Goal: Information Seeking & Learning: Learn about a topic

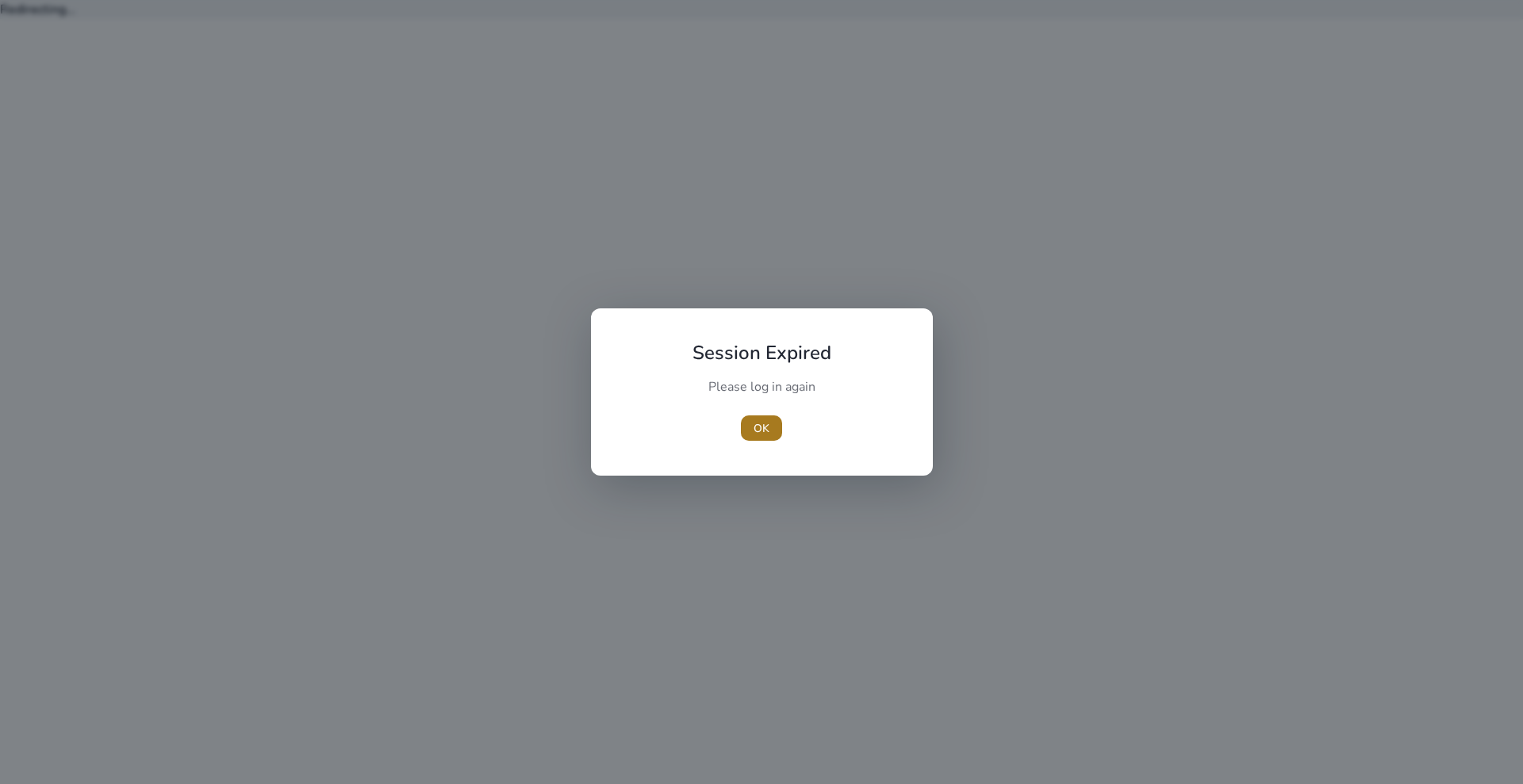
click at [761, 423] on span "OK" at bounding box center [761, 428] width 16 height 16
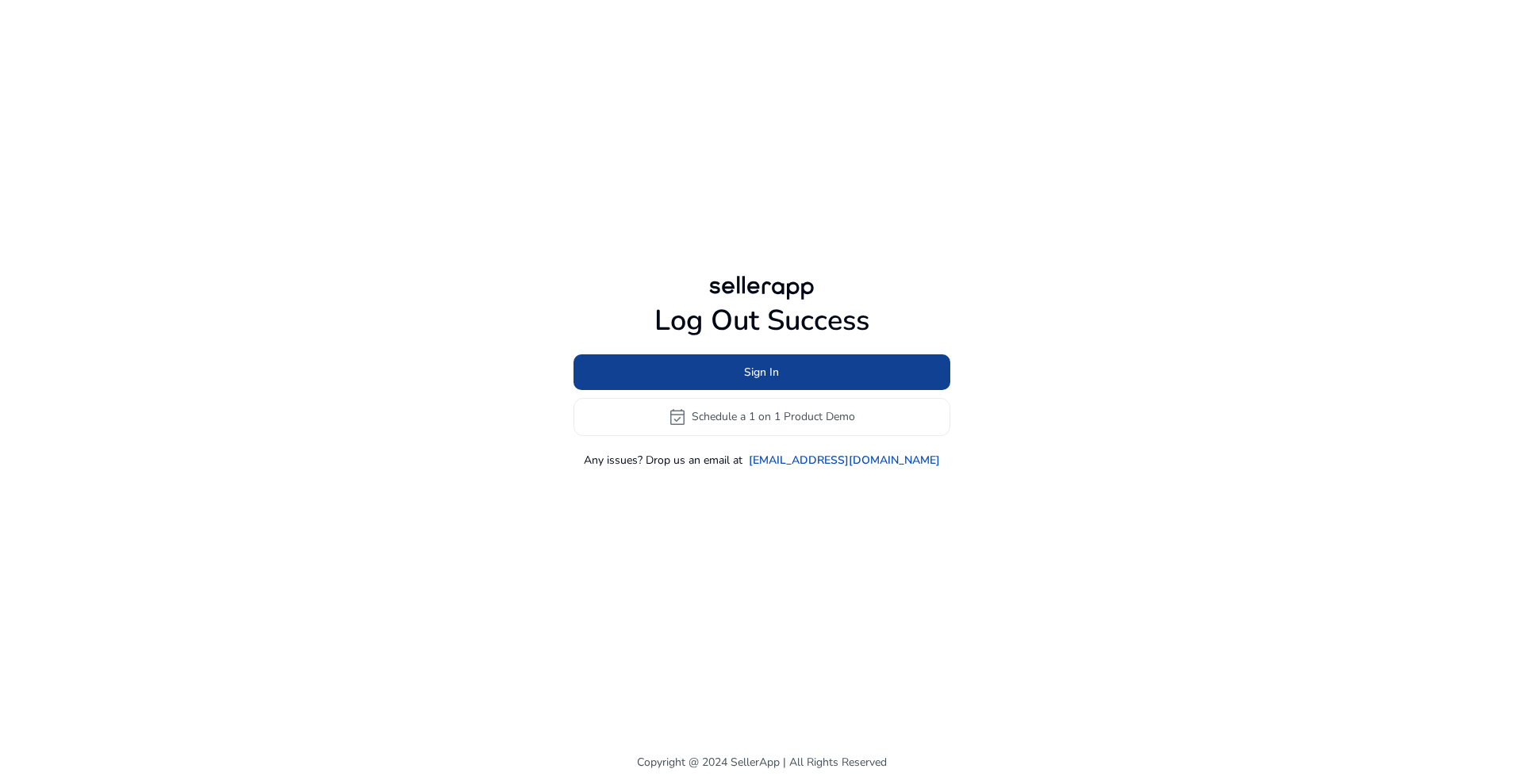
click at [705, 376] on span at bounding box center [762, 371] width 376 height 38
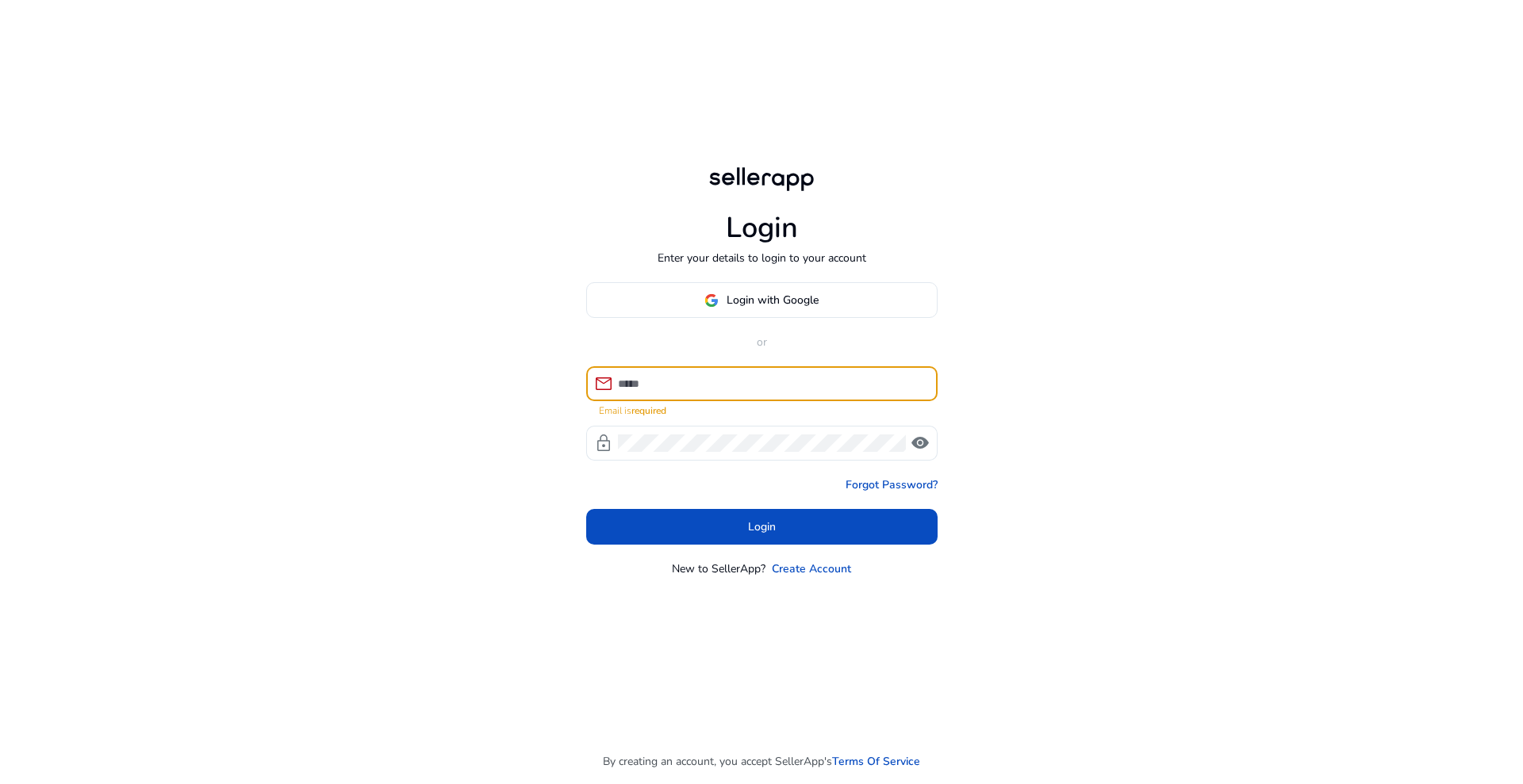
type input "**********"
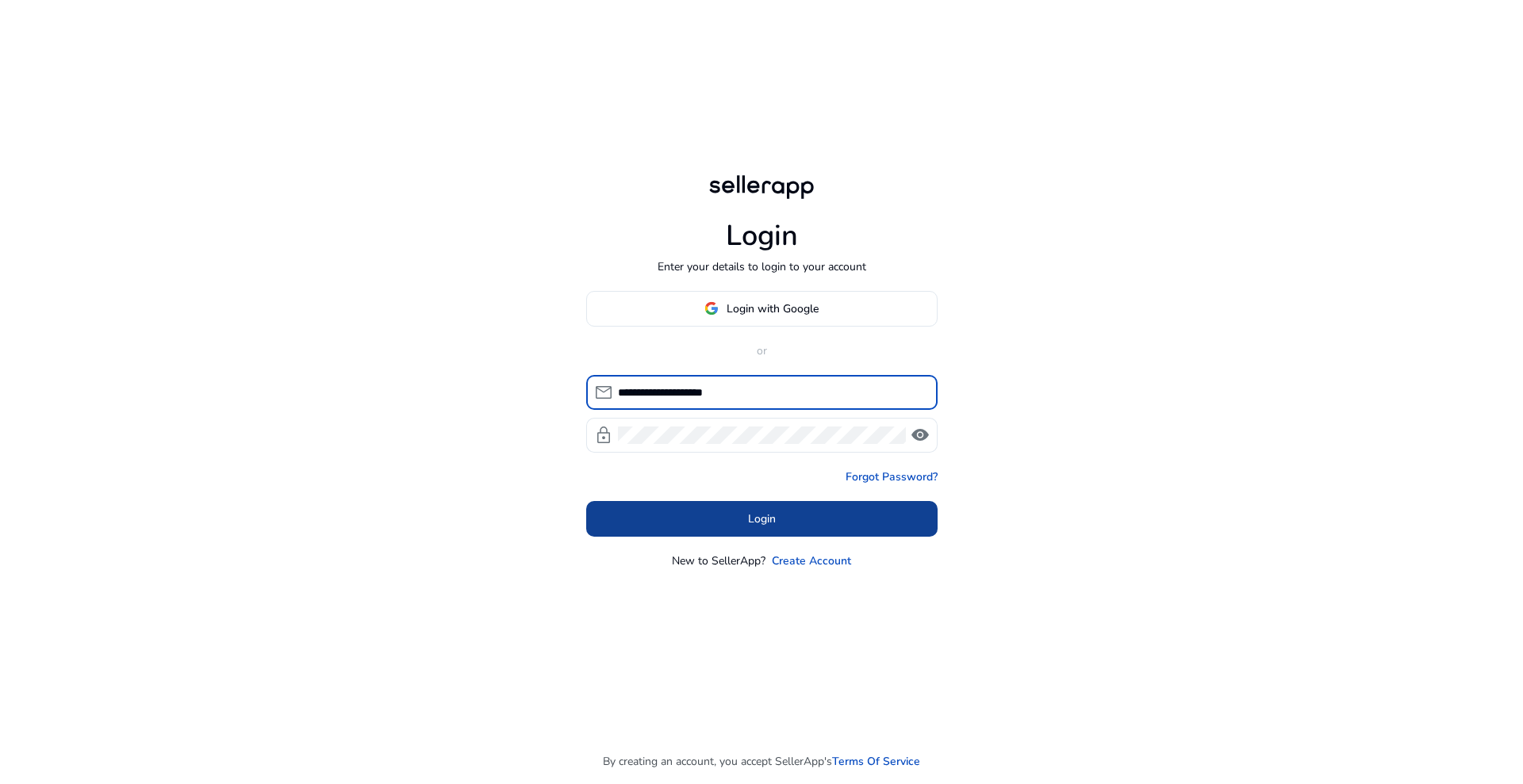
click at [781, 521] on span at bounding box center [761, 519] width 351 height 38
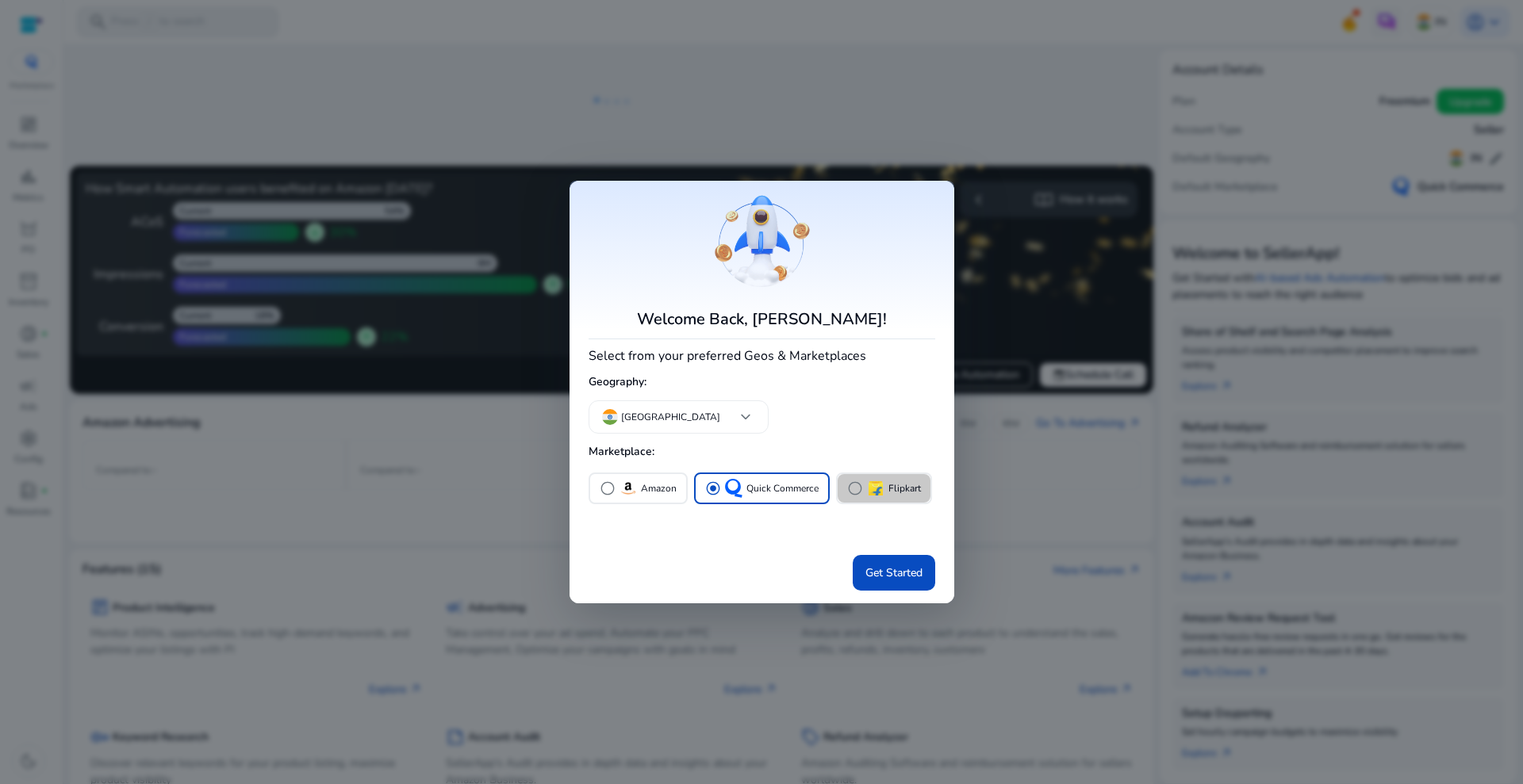
click at [891, 484] on p "Flipkart" at bounding box center [905, 489] width 33 height 16
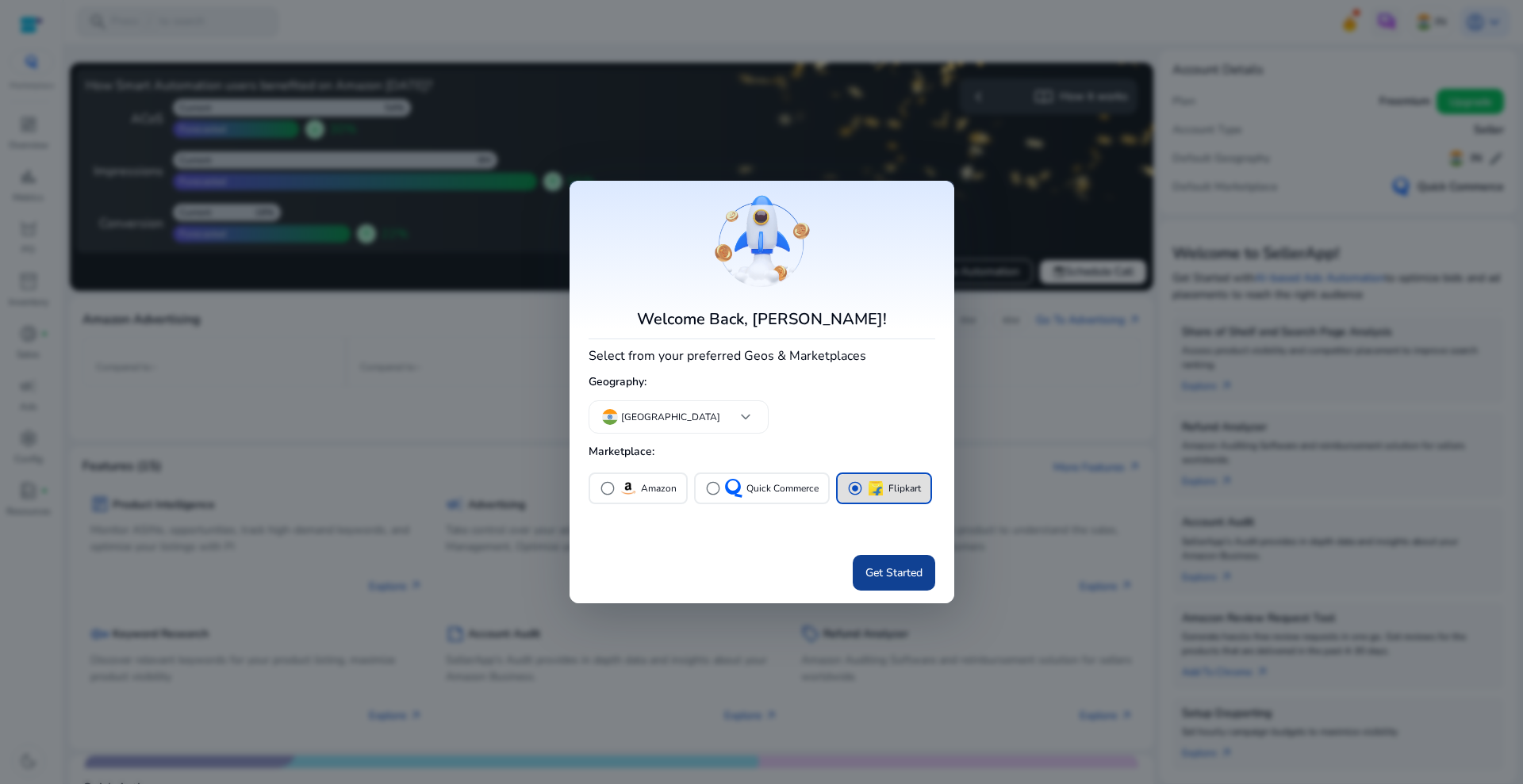
click at [881, 574] on span "Get Started" at bounding box center [893, 573] width 57 height 16
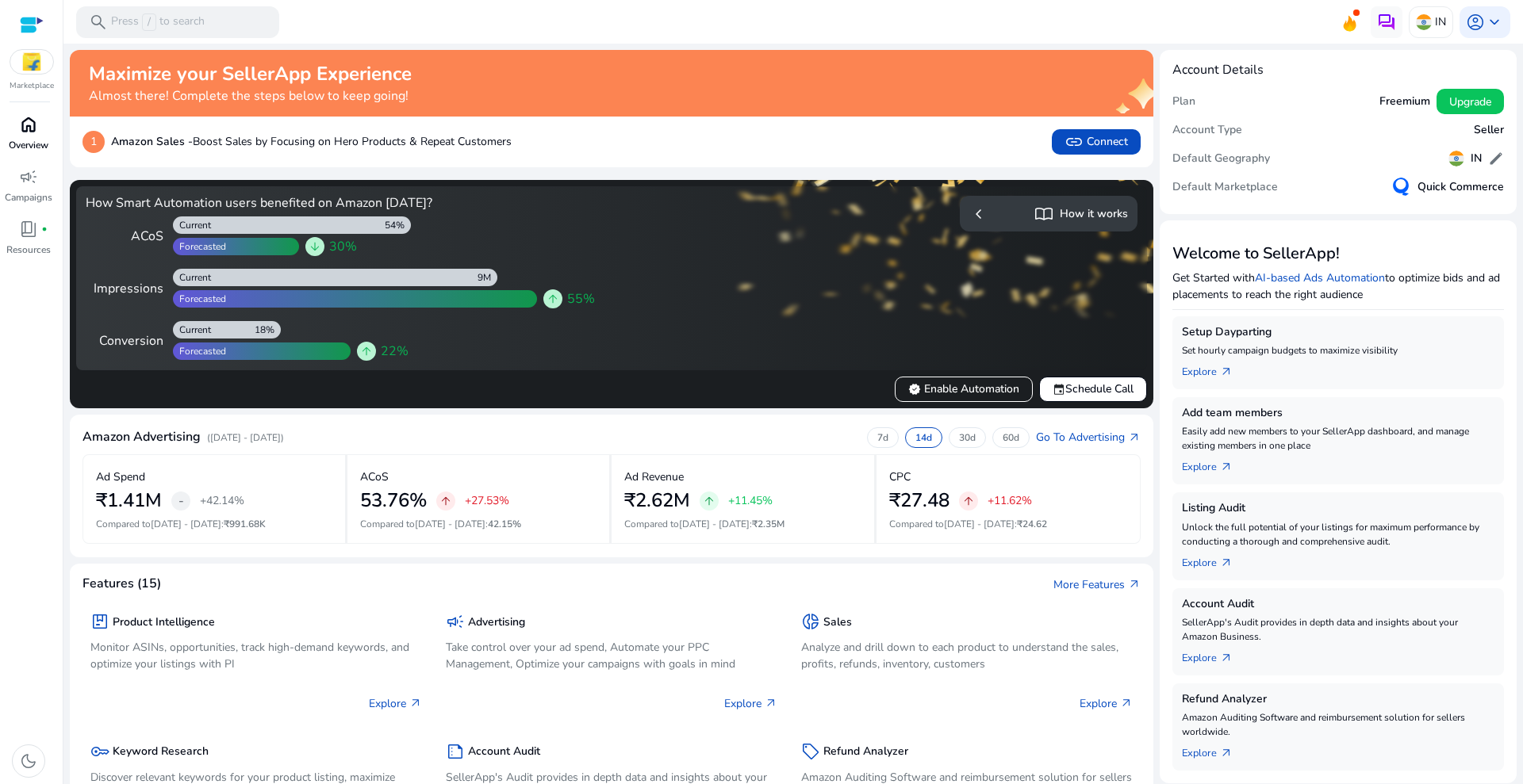
click at [38, 133] on div "home" at bounding box center [29, 124] width 44 height 25
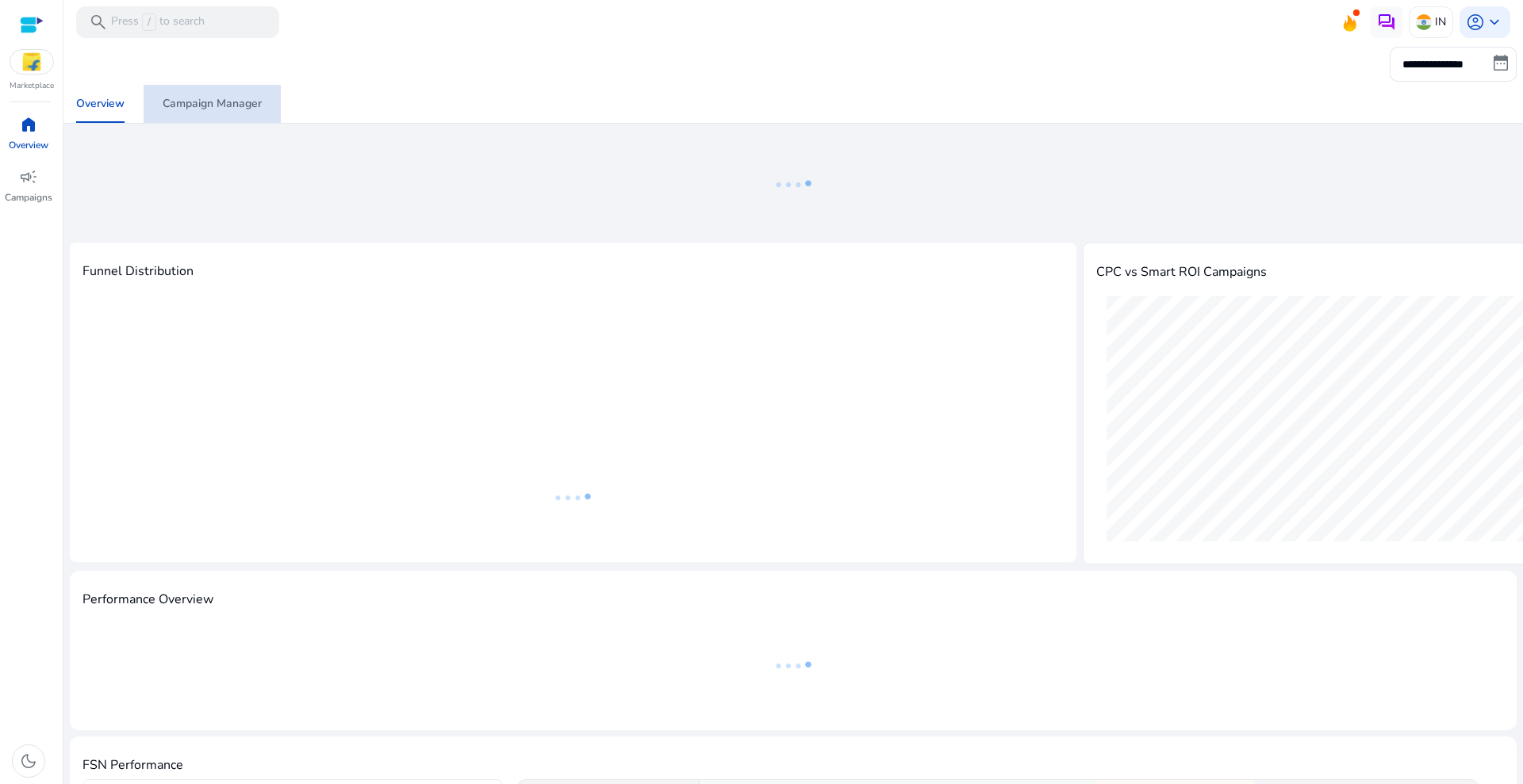
click at [237, 101] on div "Campaign Manager" at bounding box center [212, 104] width 99 height 12
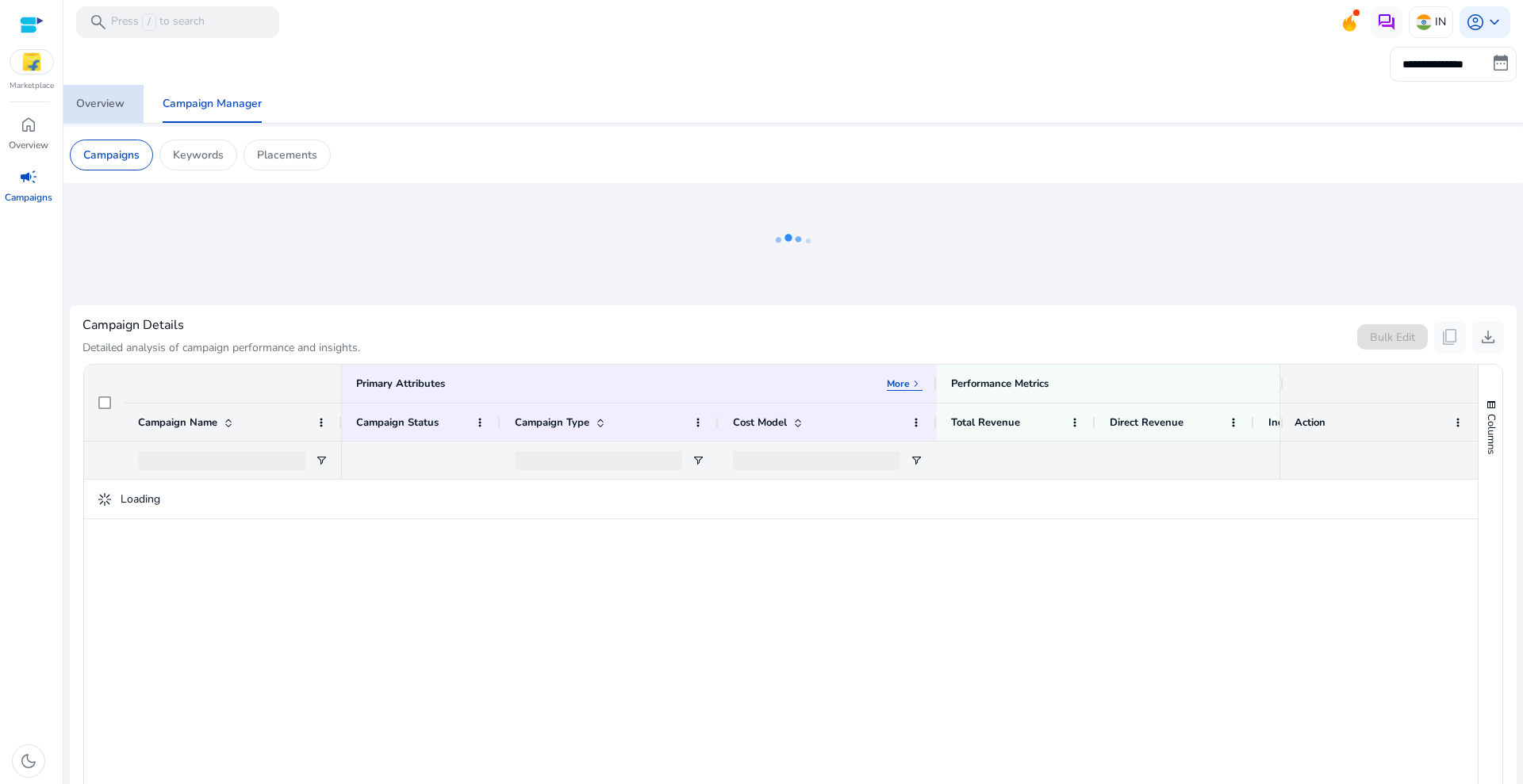
click at [111, 99] on div "Overview" at bounding box center [100, 104] width 48 height 12
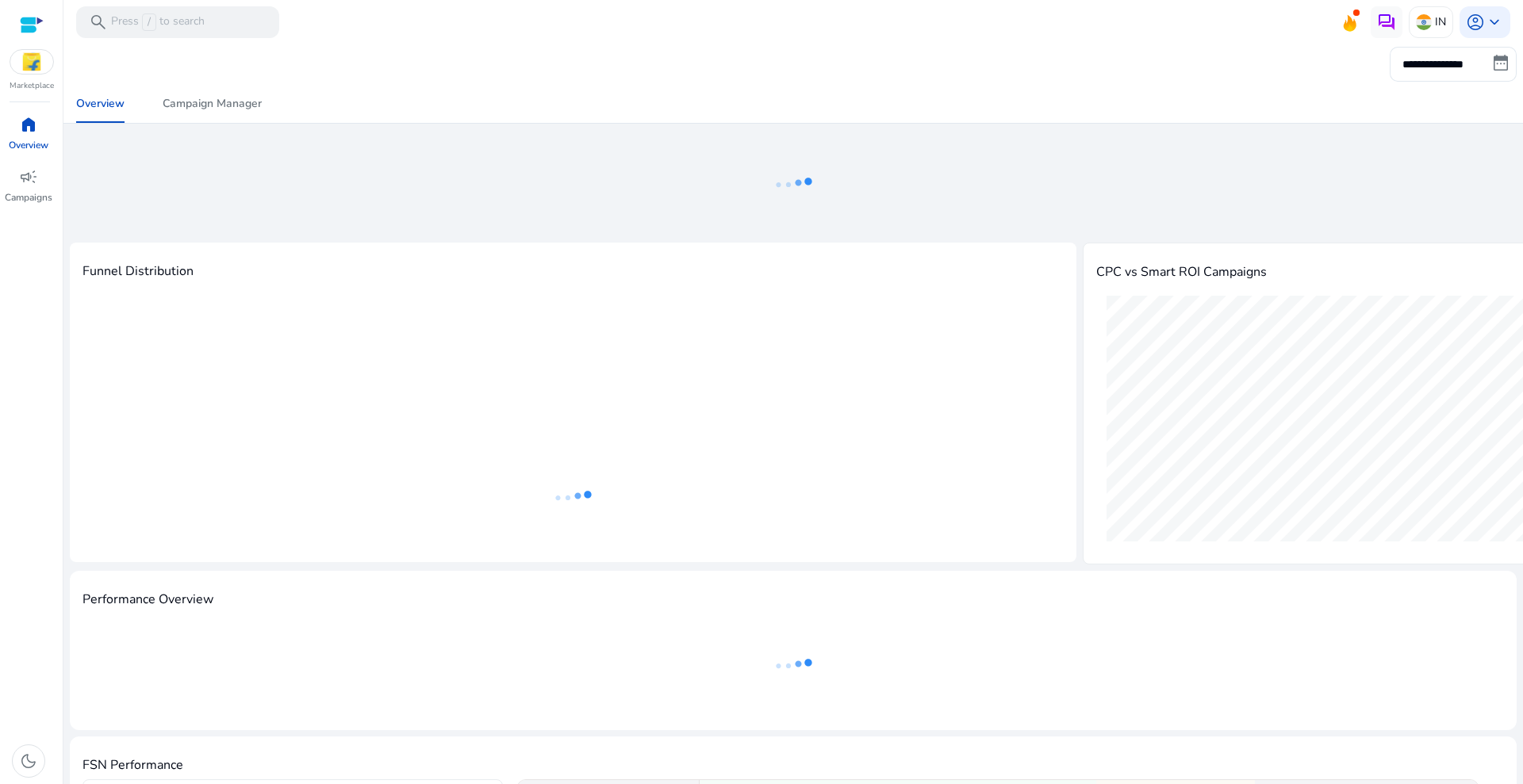
click at [33, 62] on img at bounding box center [32, 62] width 43 height 24
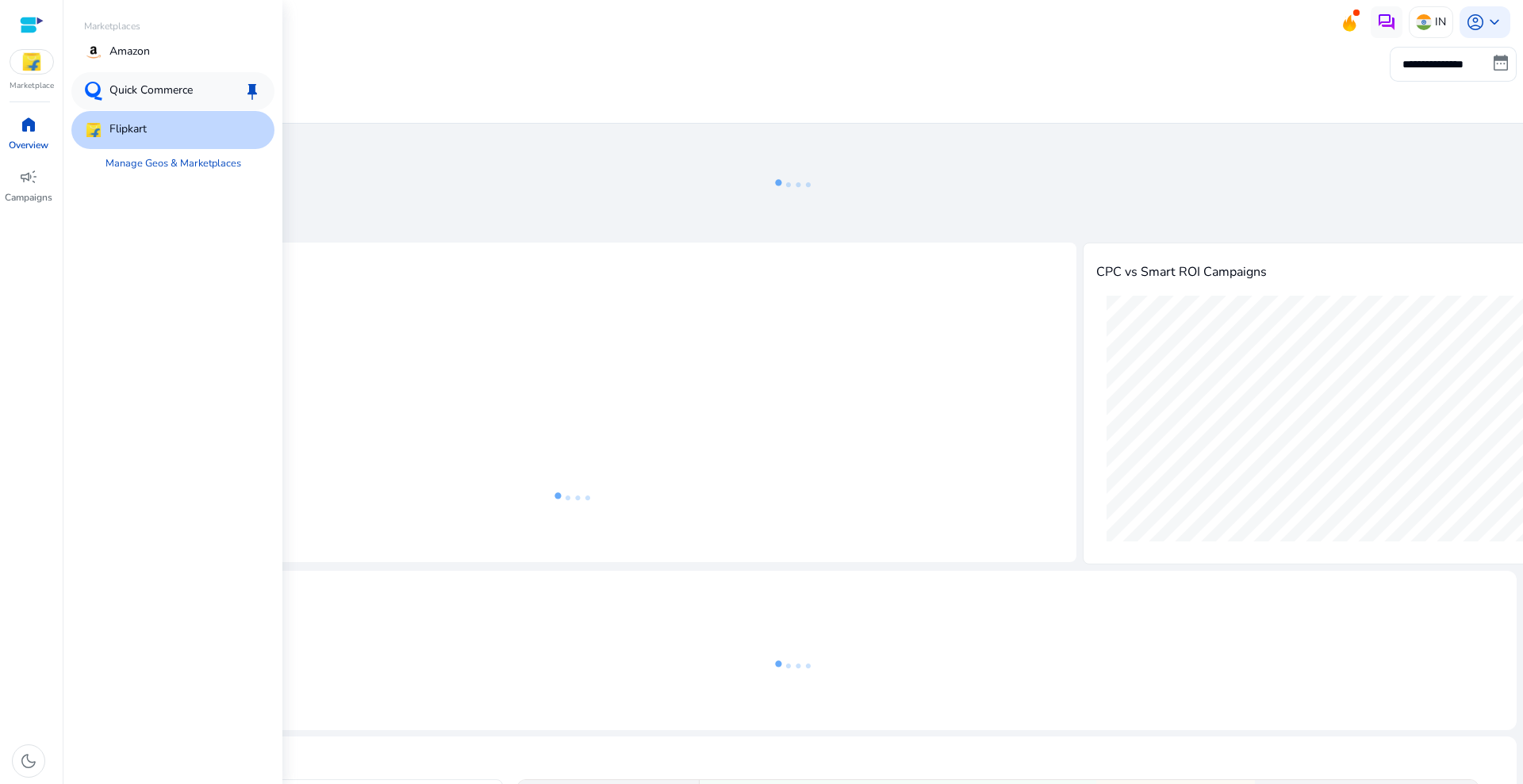
click at [192, 91] on p "Quick Commerce" at bounding box center [150, 90] width 83 height 19
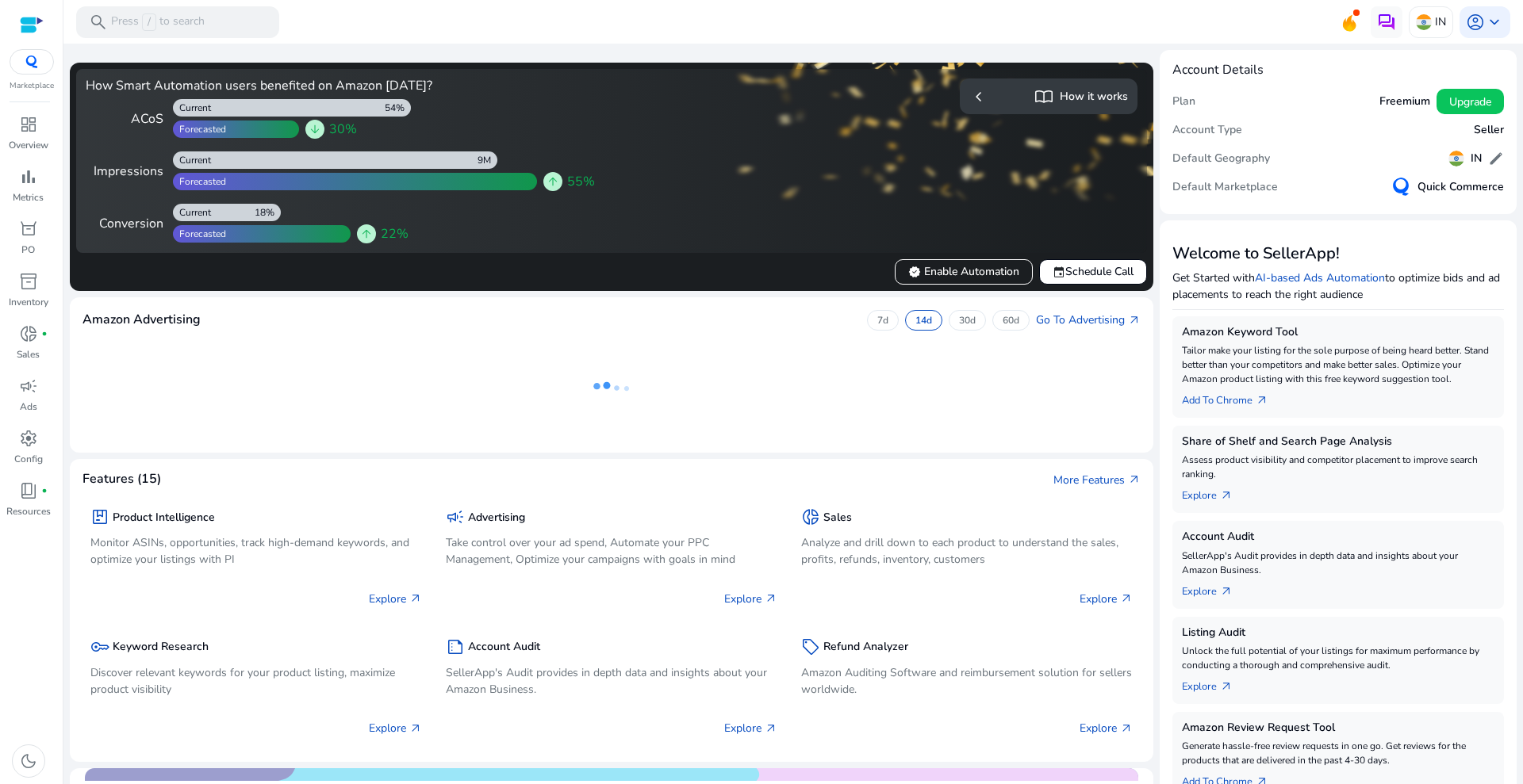
click at [31, 16] on div at bounding box center [31, 25] width 24 height 18
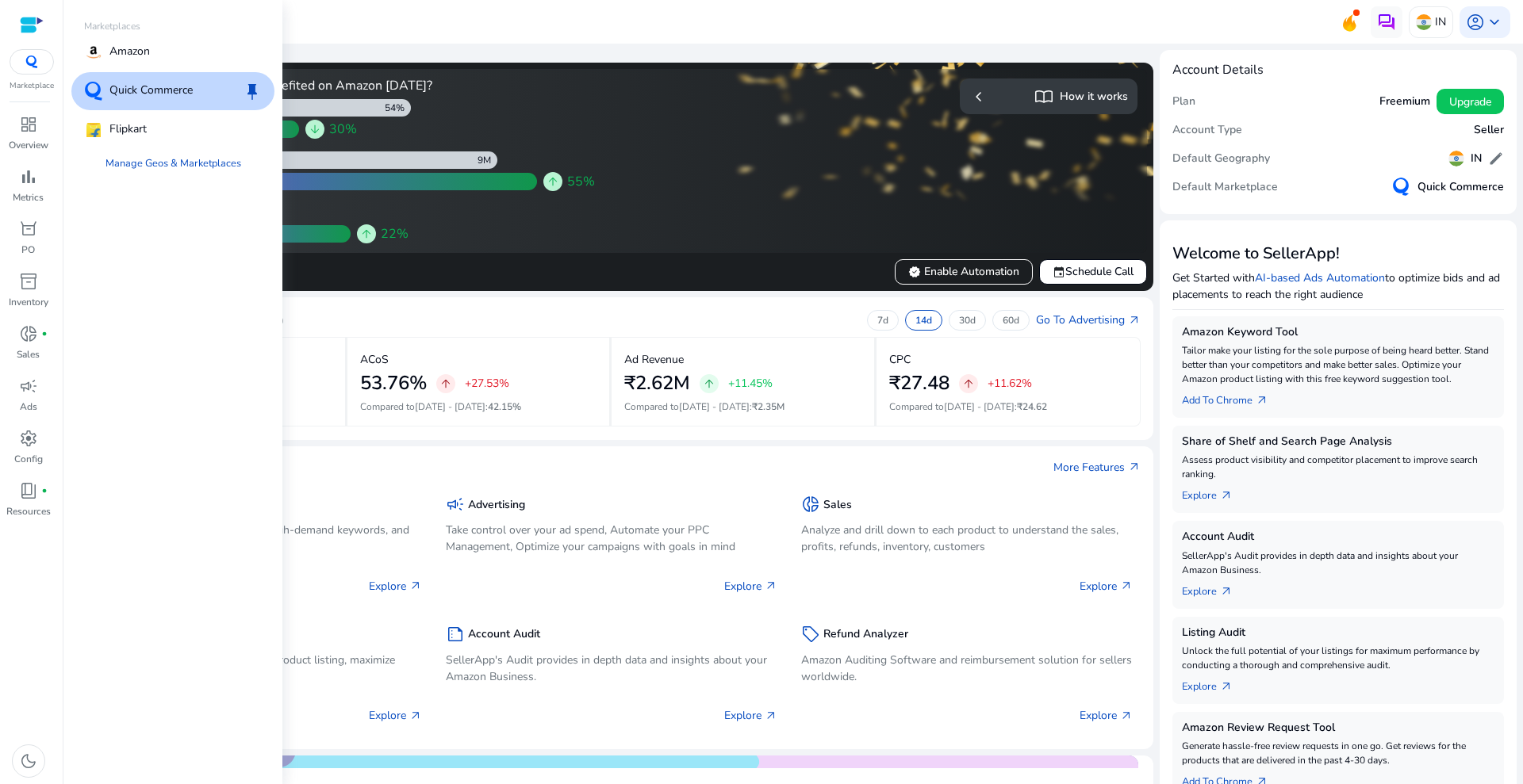
click at [18, 60] on img at bounding box center [31, 62] width 29 height 12
click at [145, 57] on p "Amazon" at bounding box center [129, 52] width 40 height 19
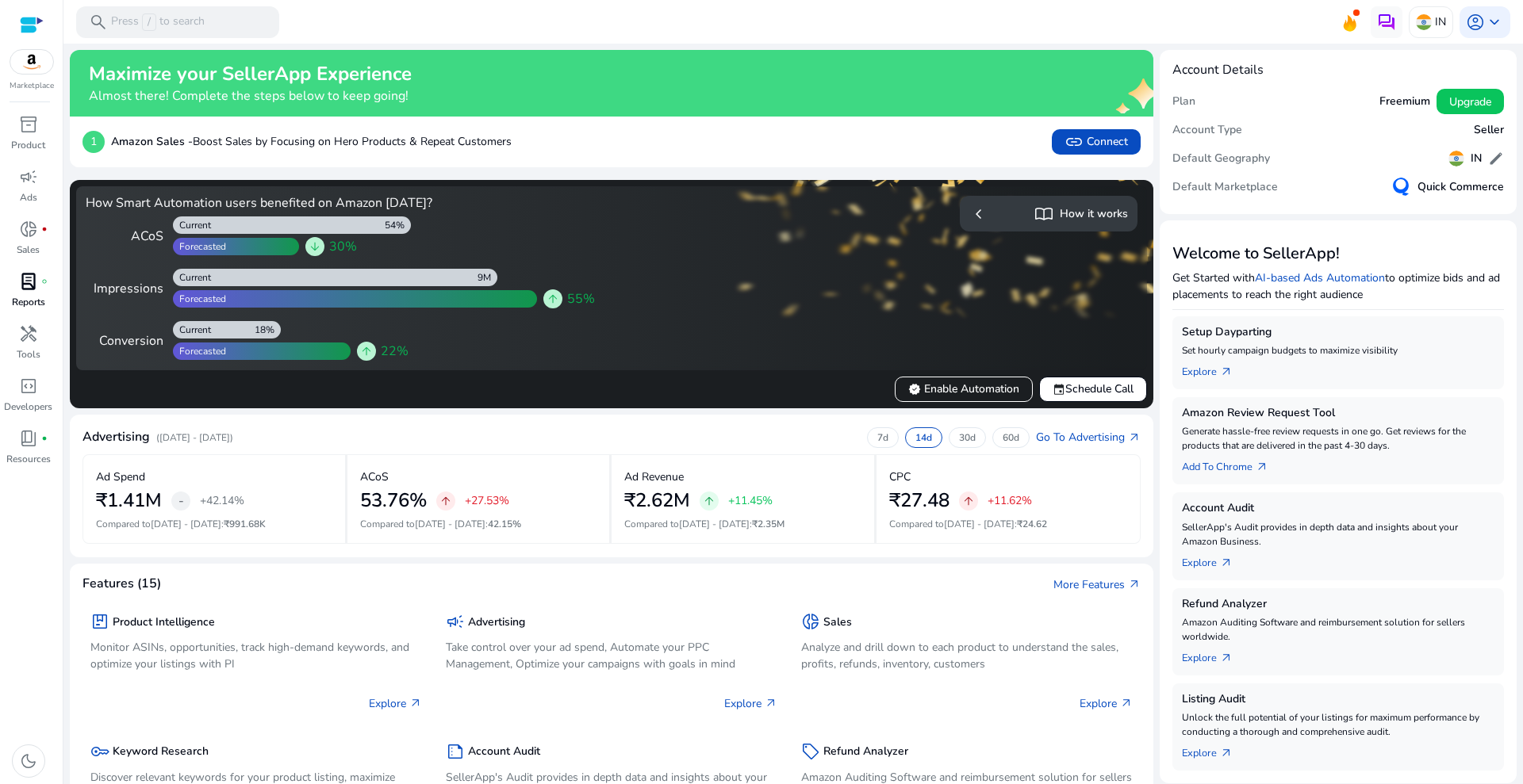
click at [48, 291] on link "lab_profile fiber_manual_record Reports" at bounding box center [28, 295] width 57 height 53
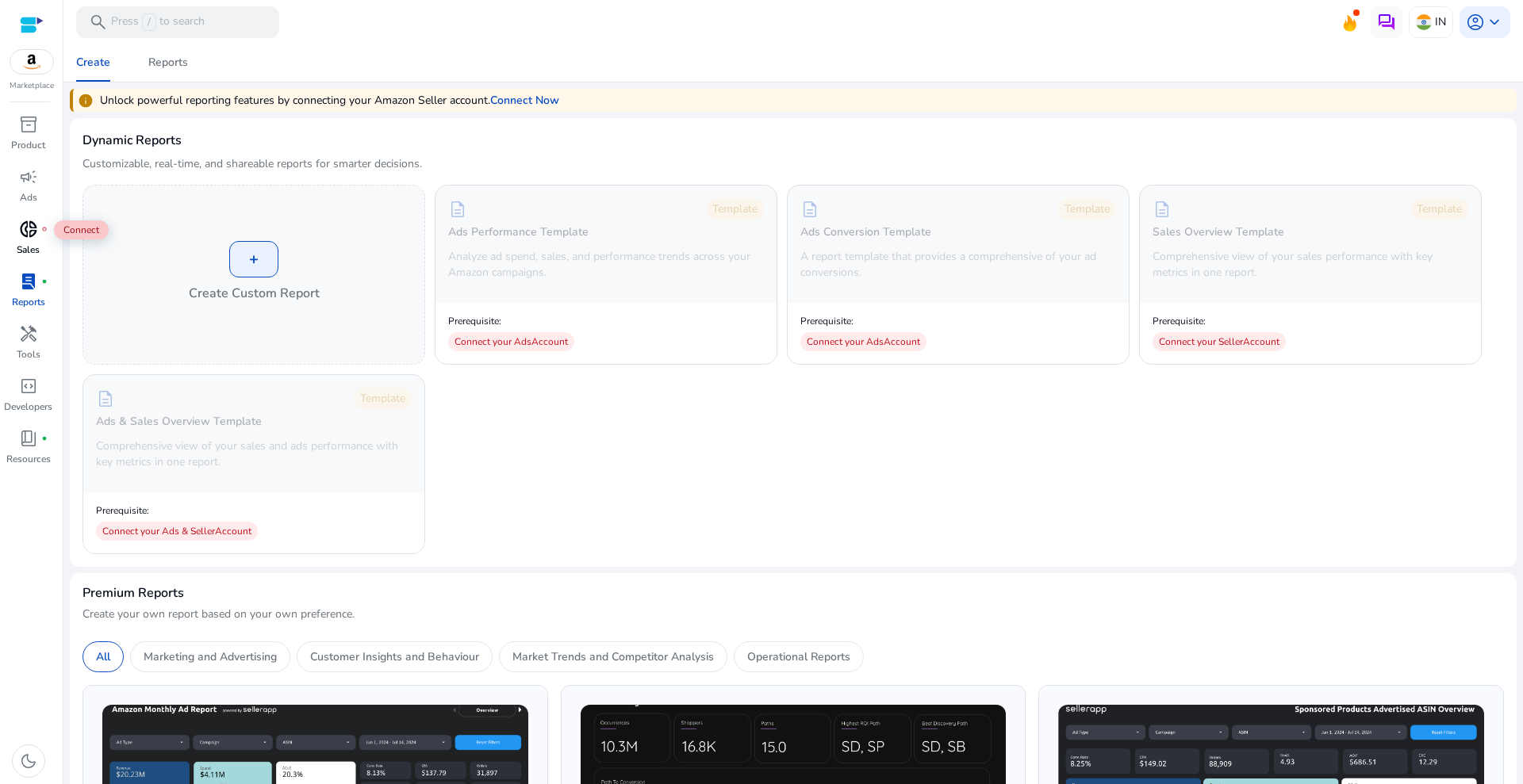
click at [31, 228] on span "donut_small" at bounding box center [28, 228] width 19 height 19
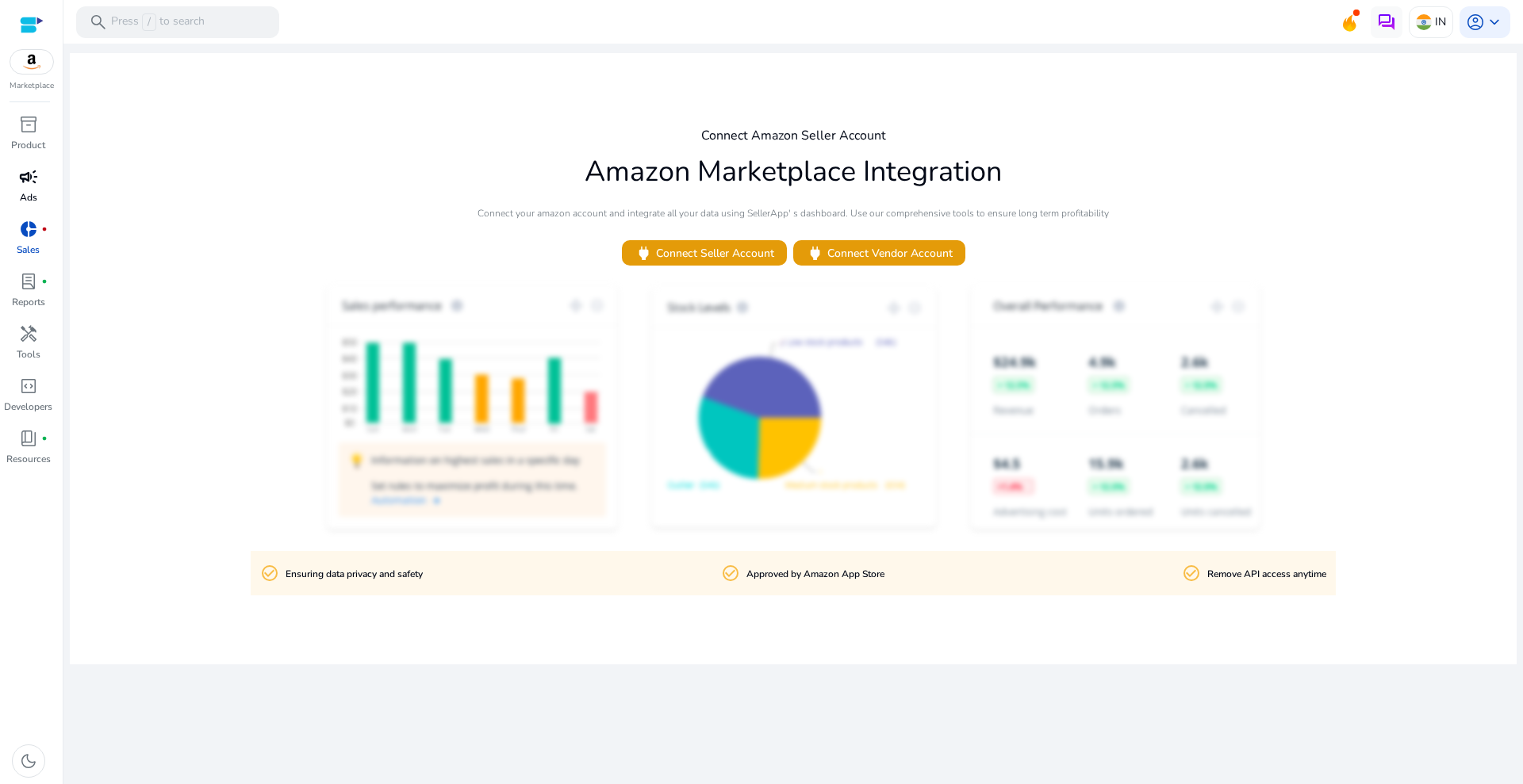
click at [39, 186] on div "campaign" at bounding box center [29, 177] width 44 height 25
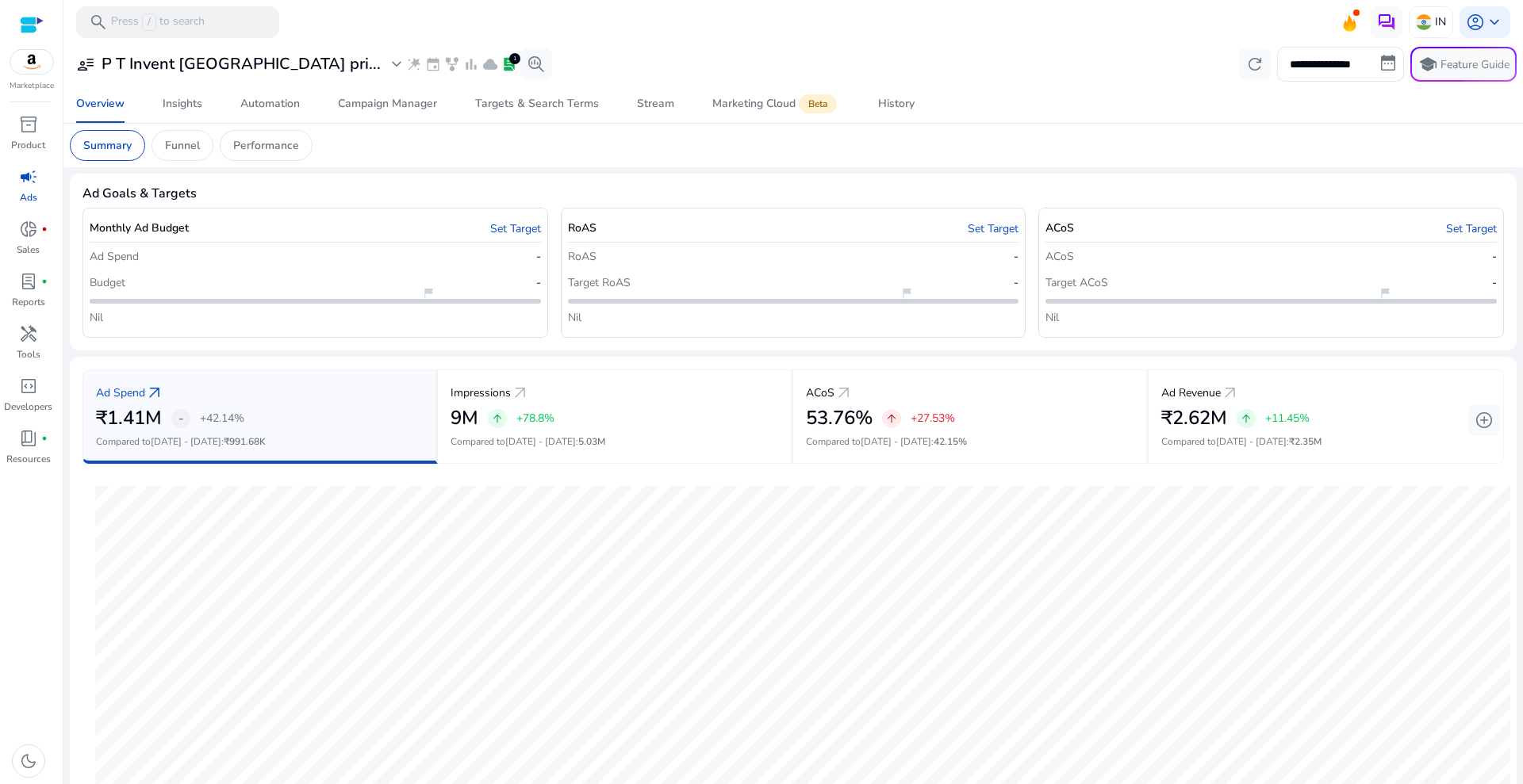
click at [44, 60] on img at bounding box center [32, 62] width 43 height 24
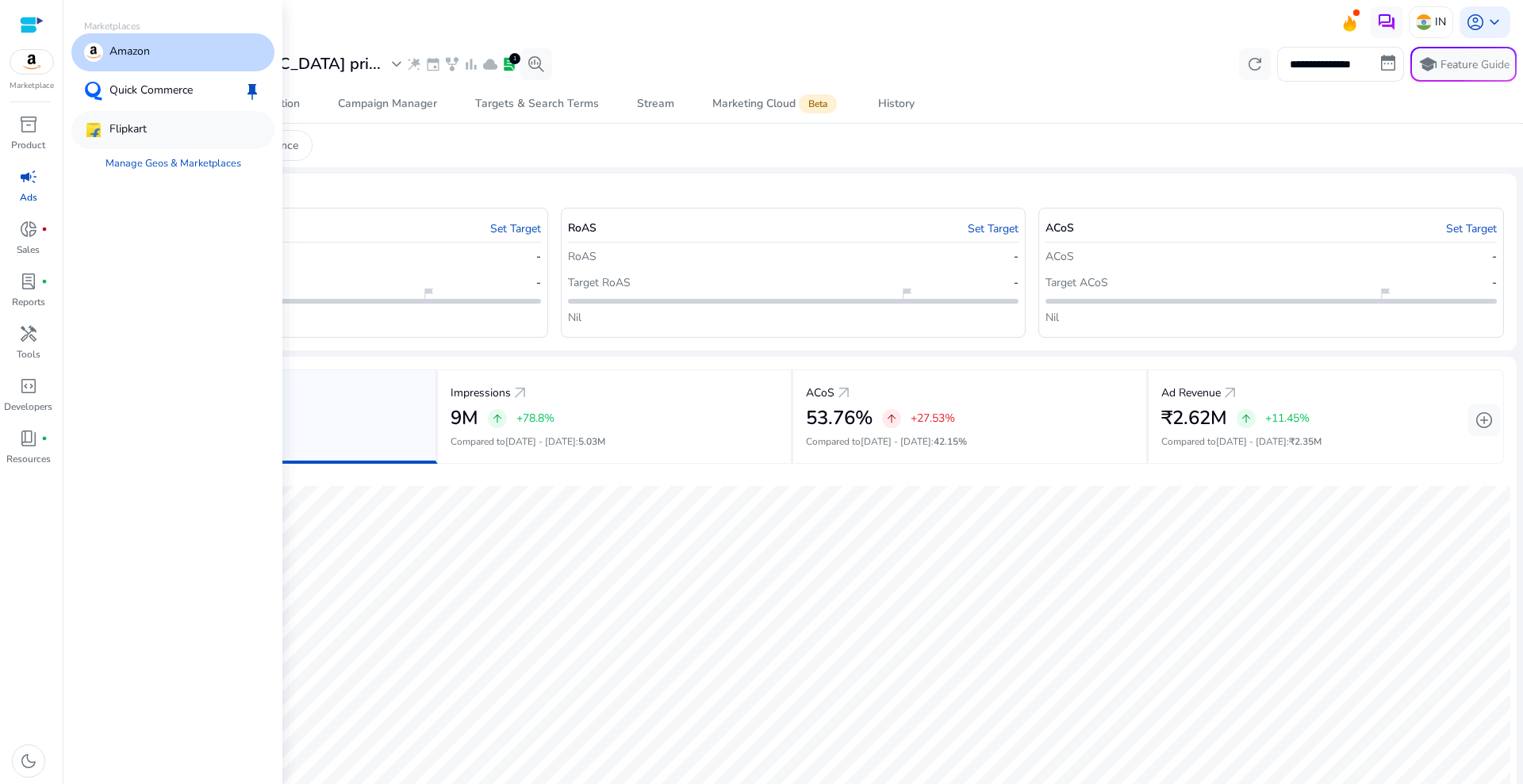
click at [157, 139] on div "Flipkart" at bounding box center [173, 130] width 203 height 38
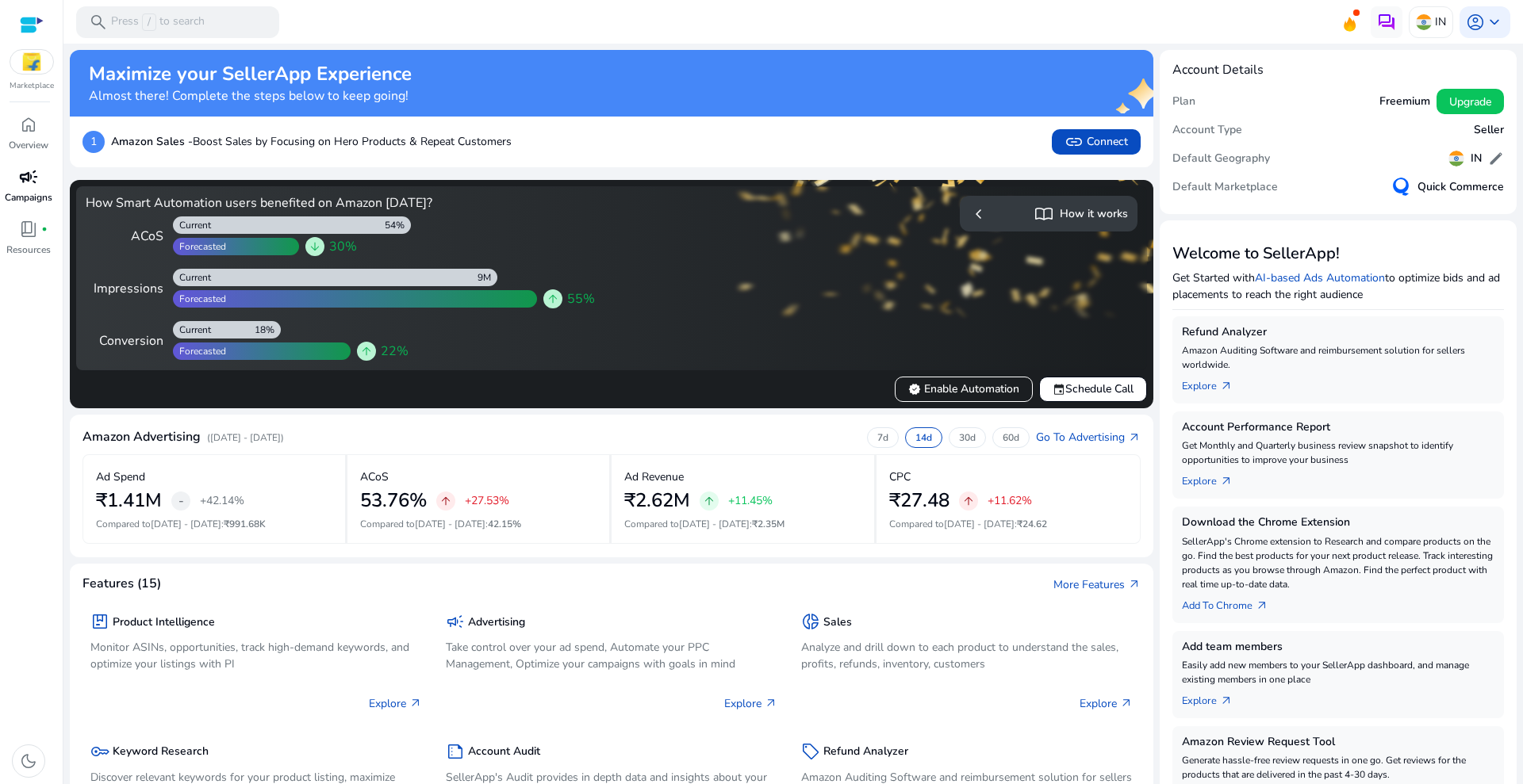
click at [30, 183] on span "campaign" at bounding box center [28, 177] width 19 height 19
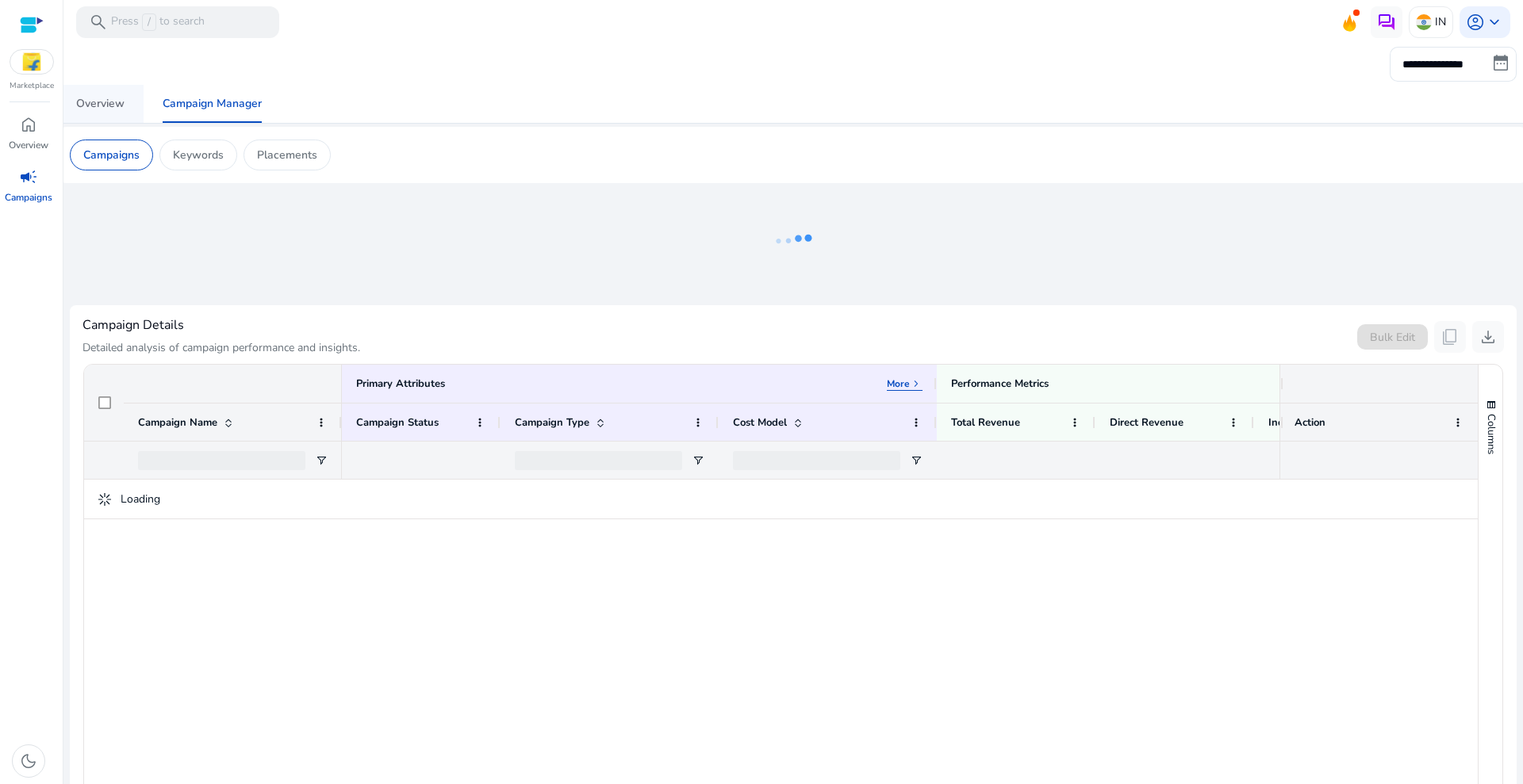
click at [102, 99] on div "Overview" at bounding box center [100, 104] width 48 height 12
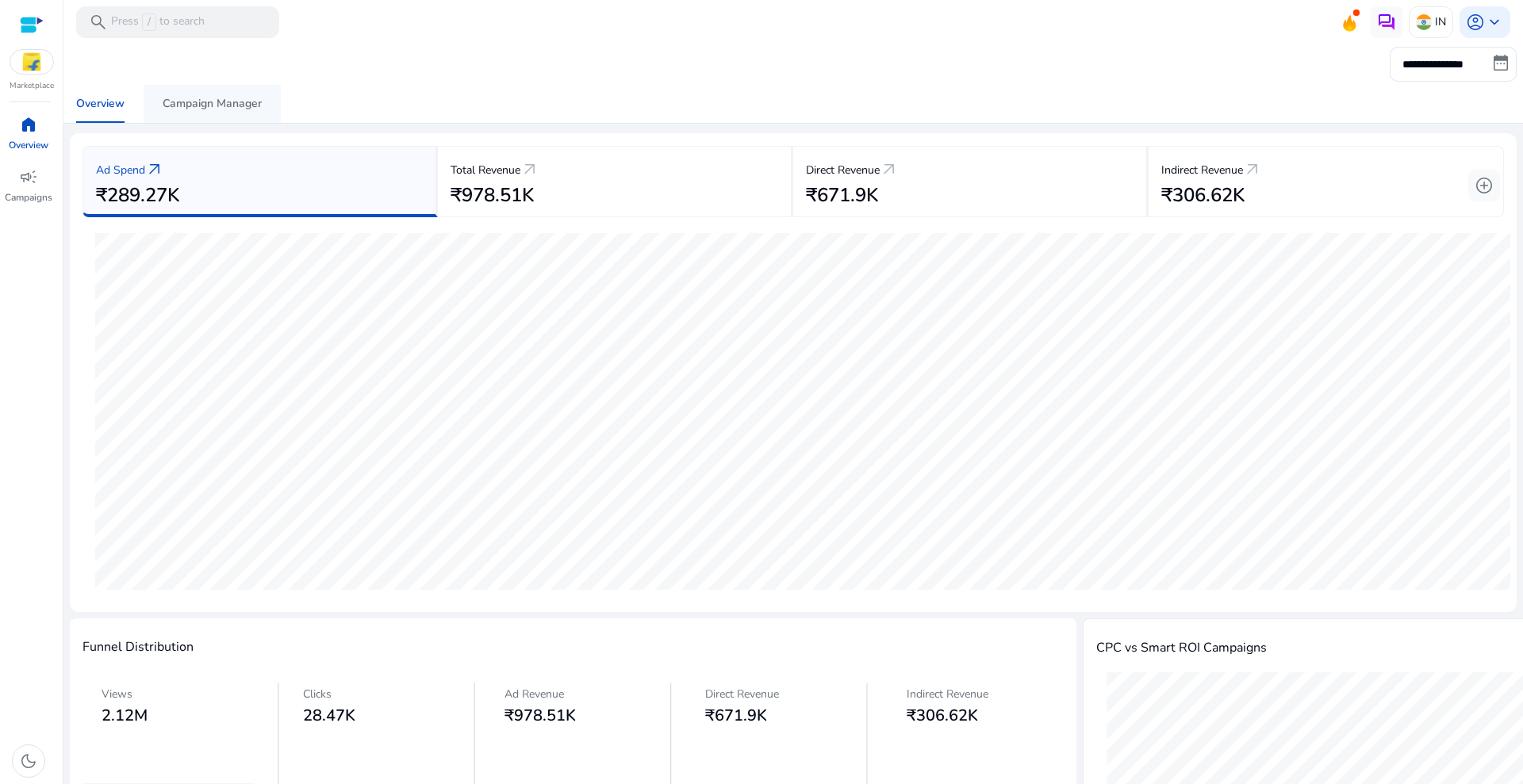
click at [248, 108] on div "Campaign Manager" at bounding box center [212, 104] width 99 height 12
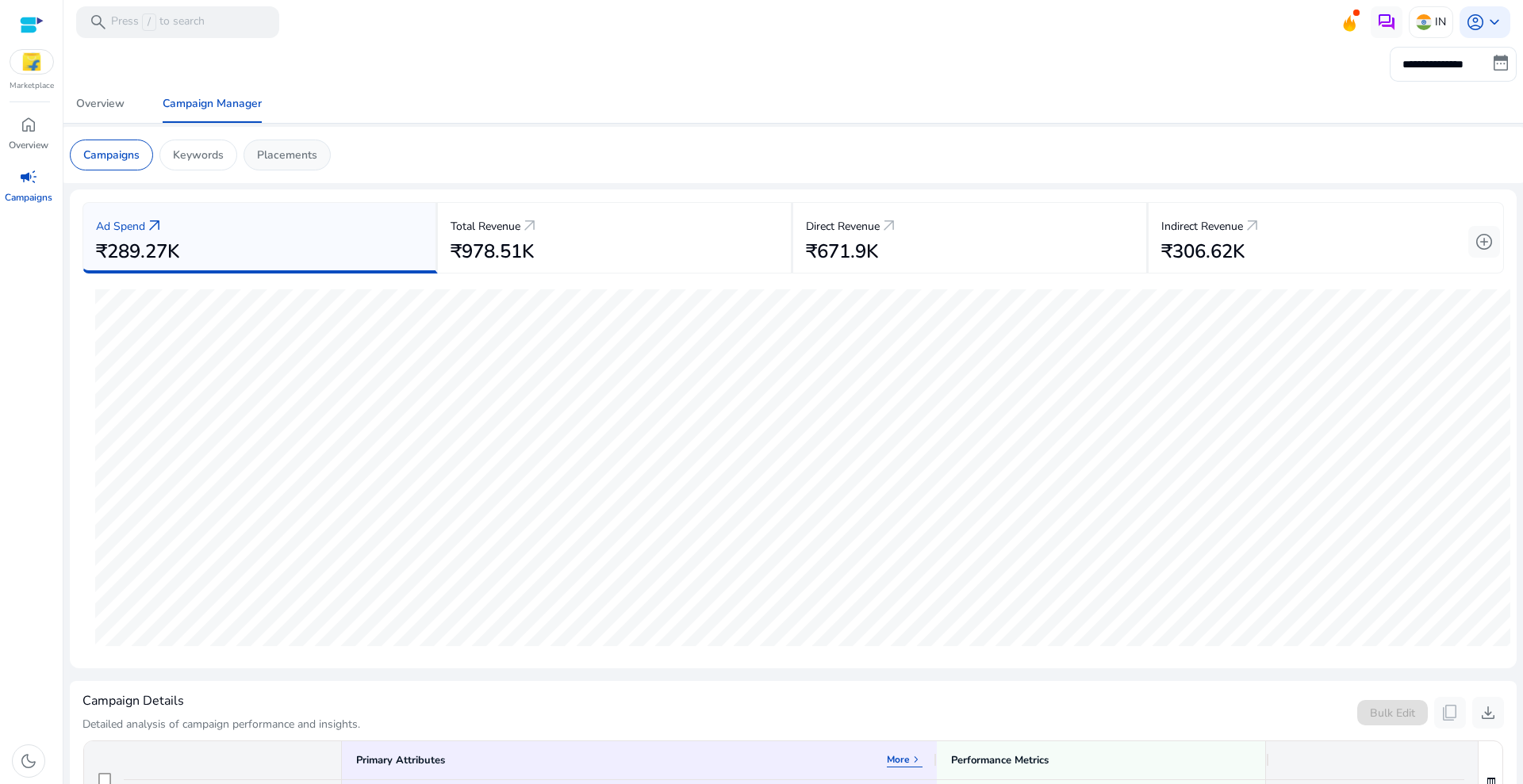
click at [288, 151] on p "Placements" at bounding box center [287, 155] width 60 height 16
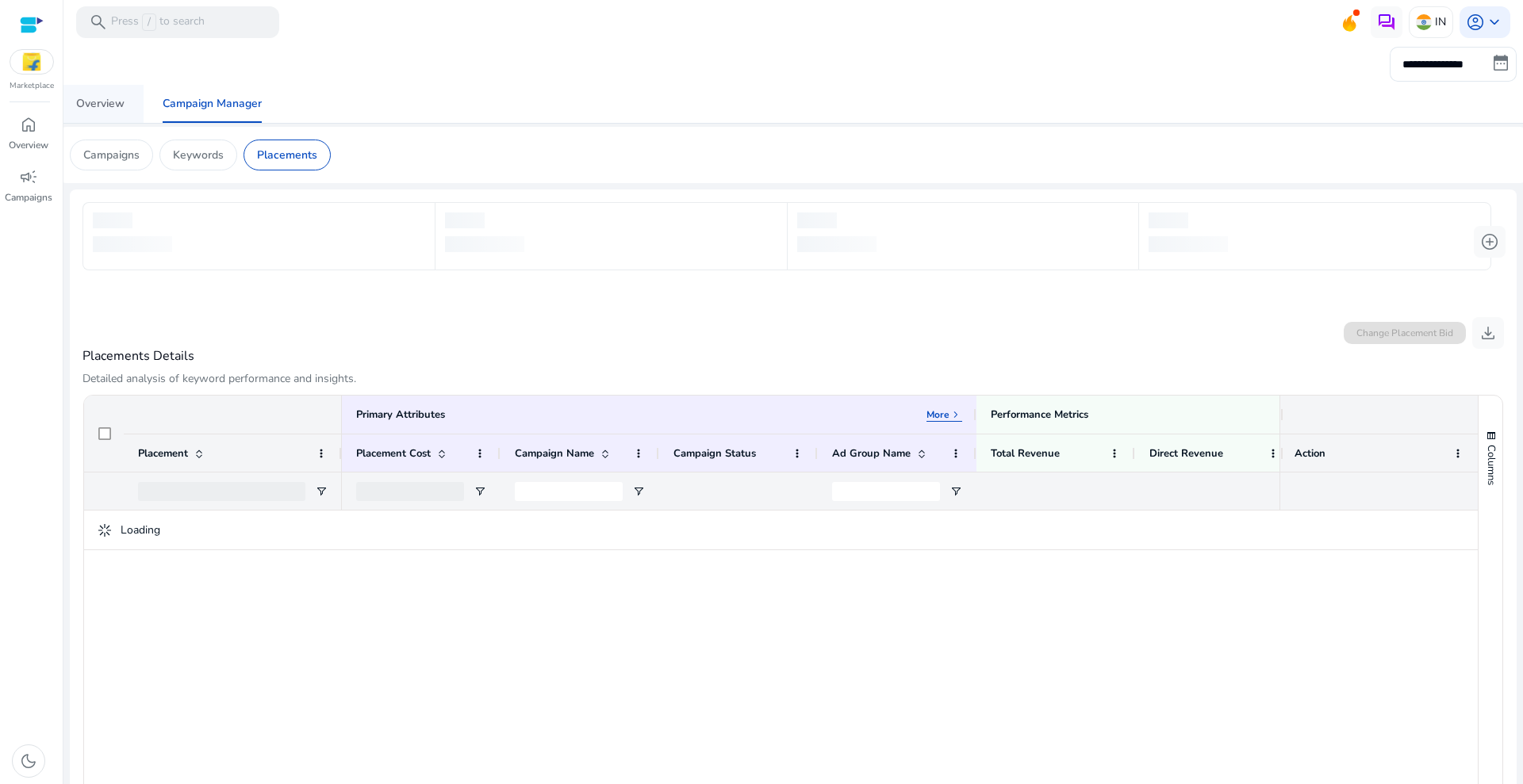
click at [129, 114] on link "Overview" at bounding box center [99, 104] width 86 height 38
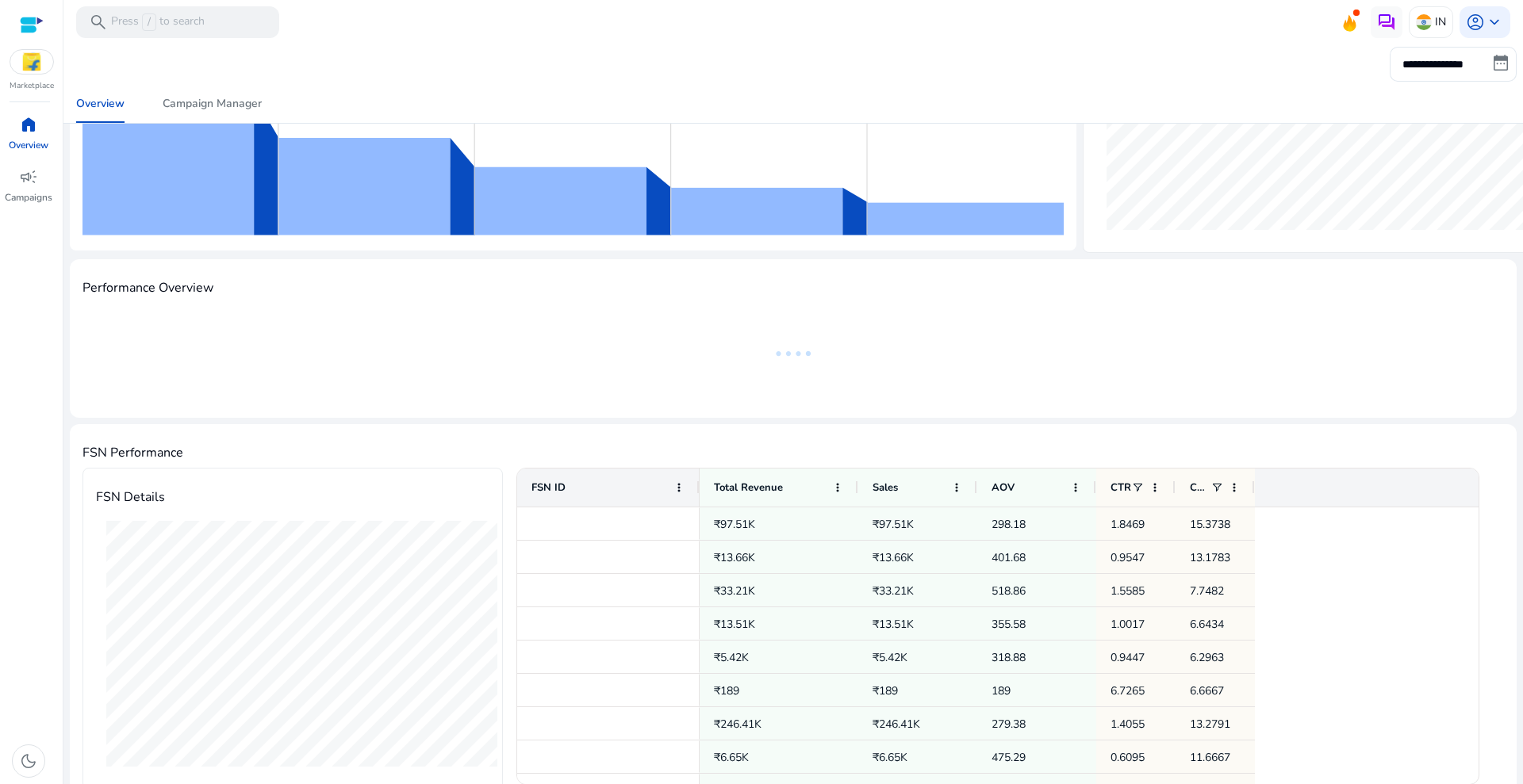
scroll to position [707, 0]
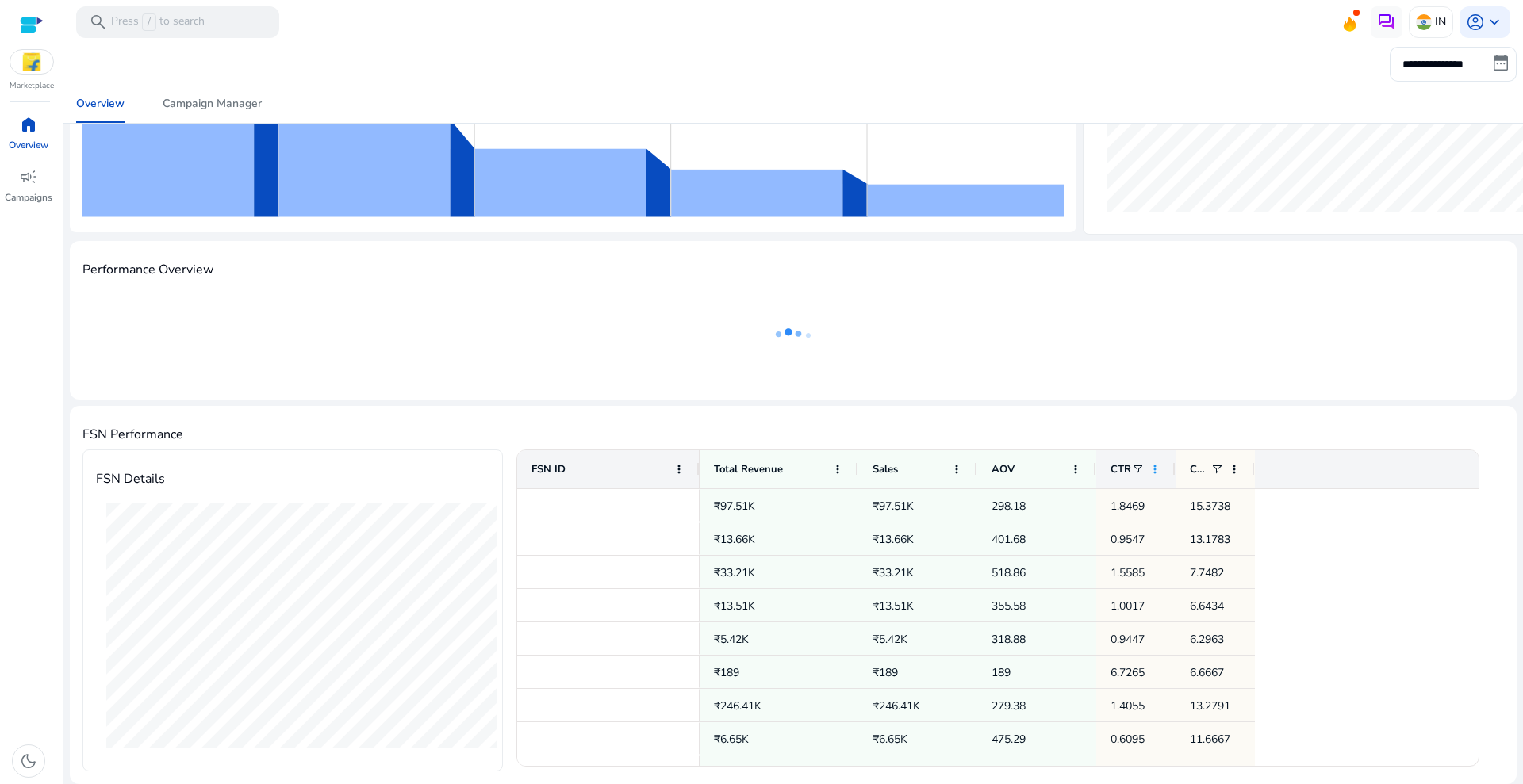
click at [1151, 468] on span at bounding box center [1154, 469] width 12 height 12
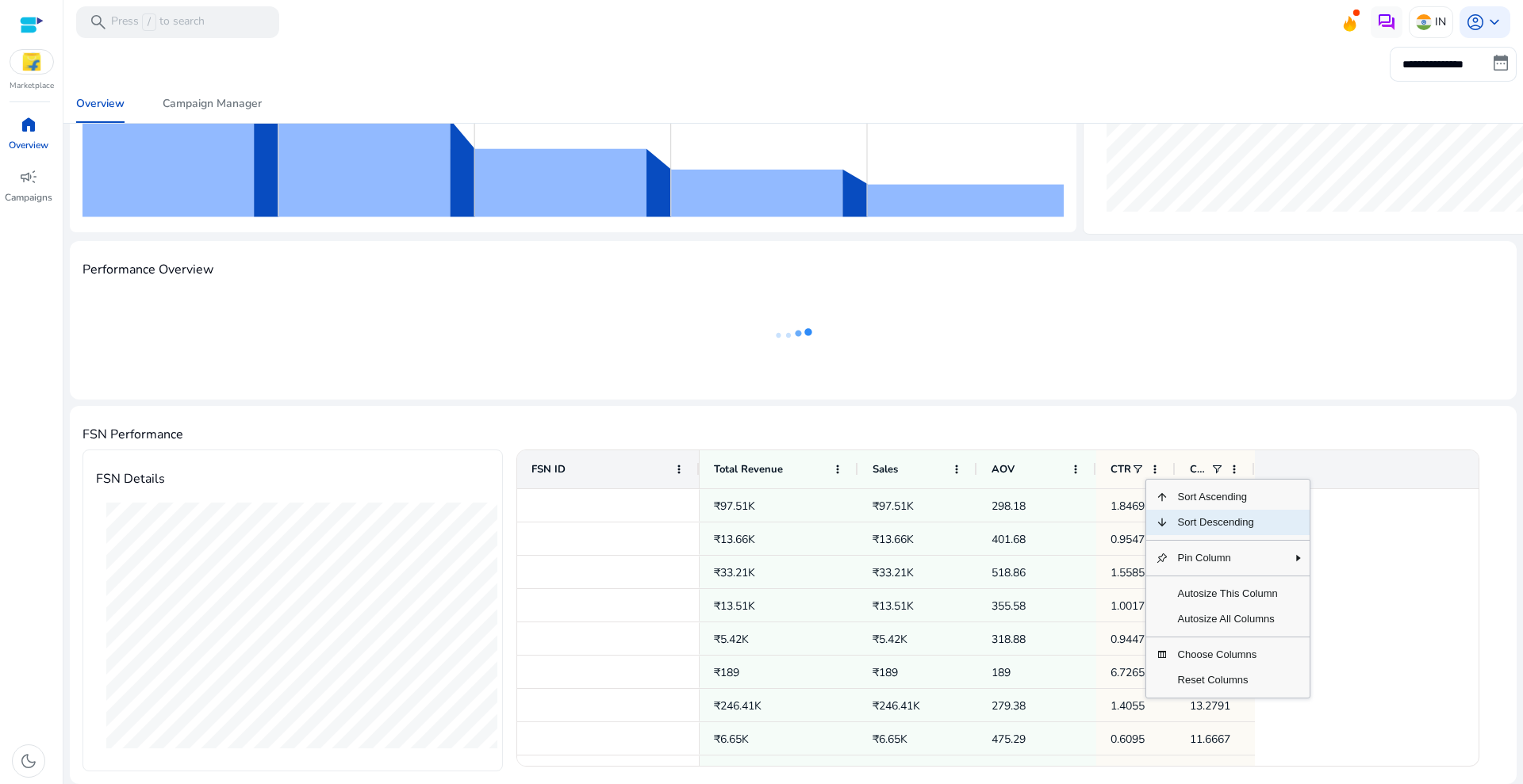
click at [1172, 520] on span "Sort Descending" at bounding box center [1227, 522] width 119 height 25
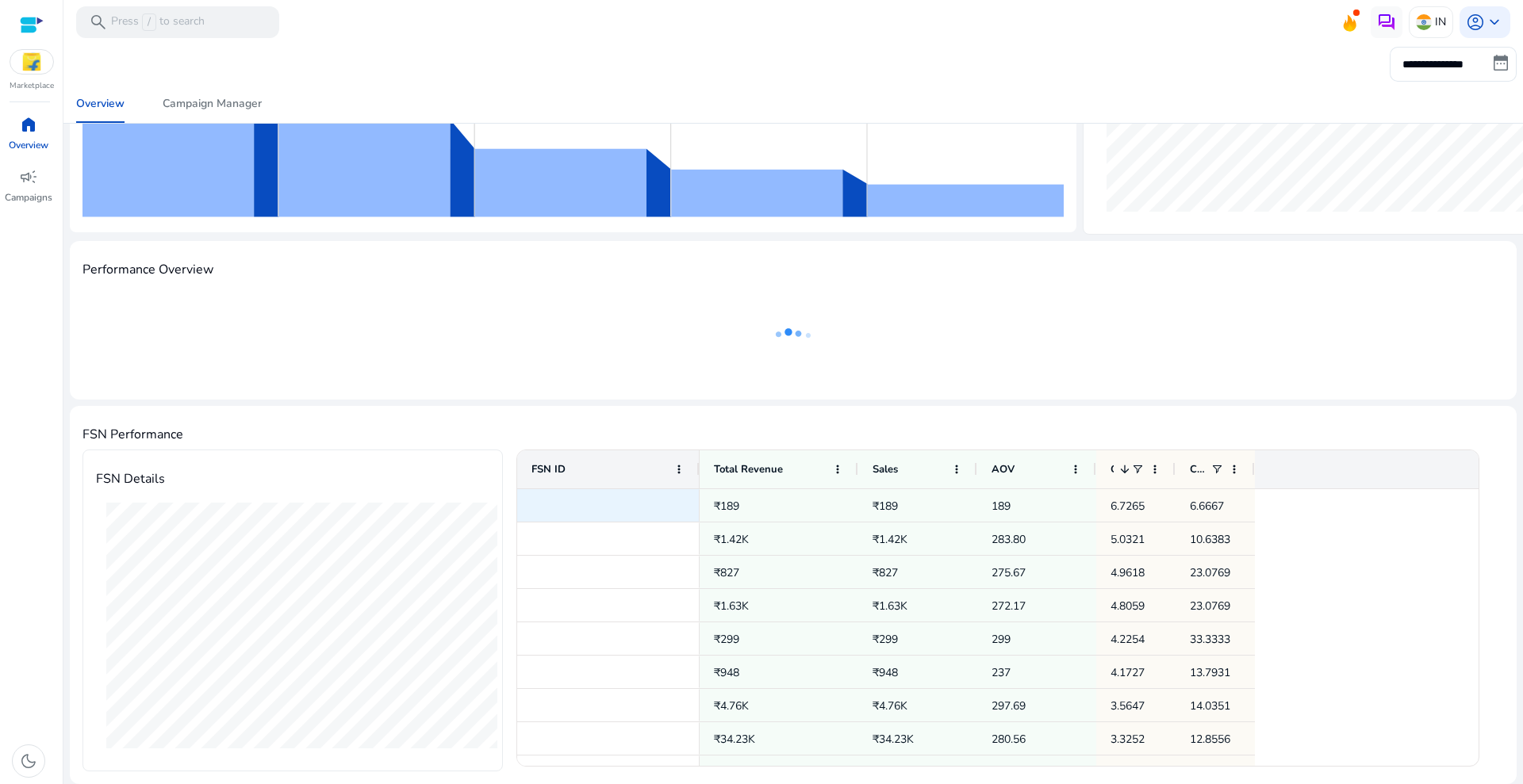
click at [604, 507] on div at bounding box center [608, 505] width 182 height 33
click at [673, 469] on span at bounding box center [678, 469] width 12 height 12
click at [662, 399] on mat-card "Performance Overview" at bounding box center [793, 320] width 1447 height 159
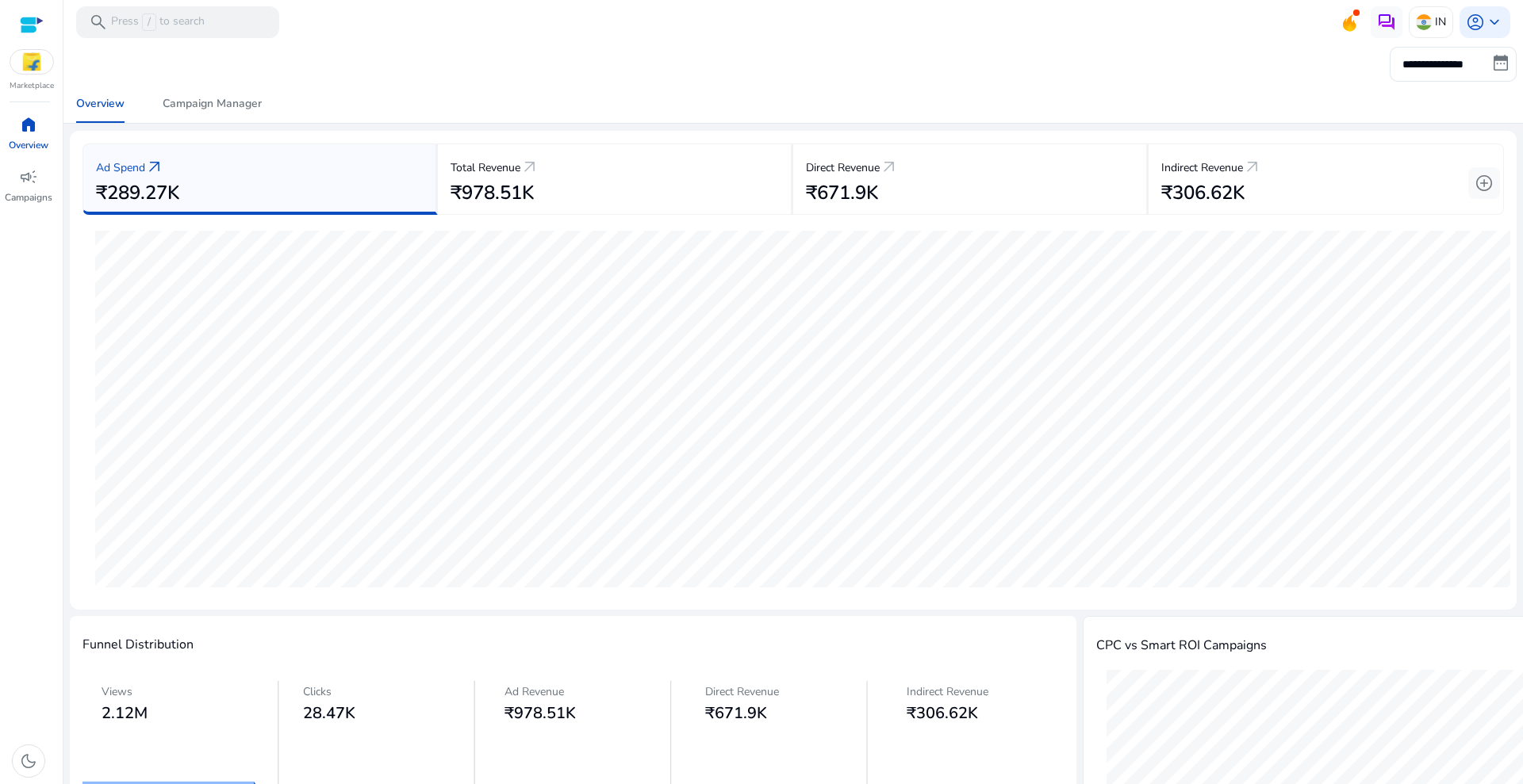
scroll to position [0, 0]
click at [630, 191] on div "₹978.51K" at bounding box center [614, 196] width 328 height 23
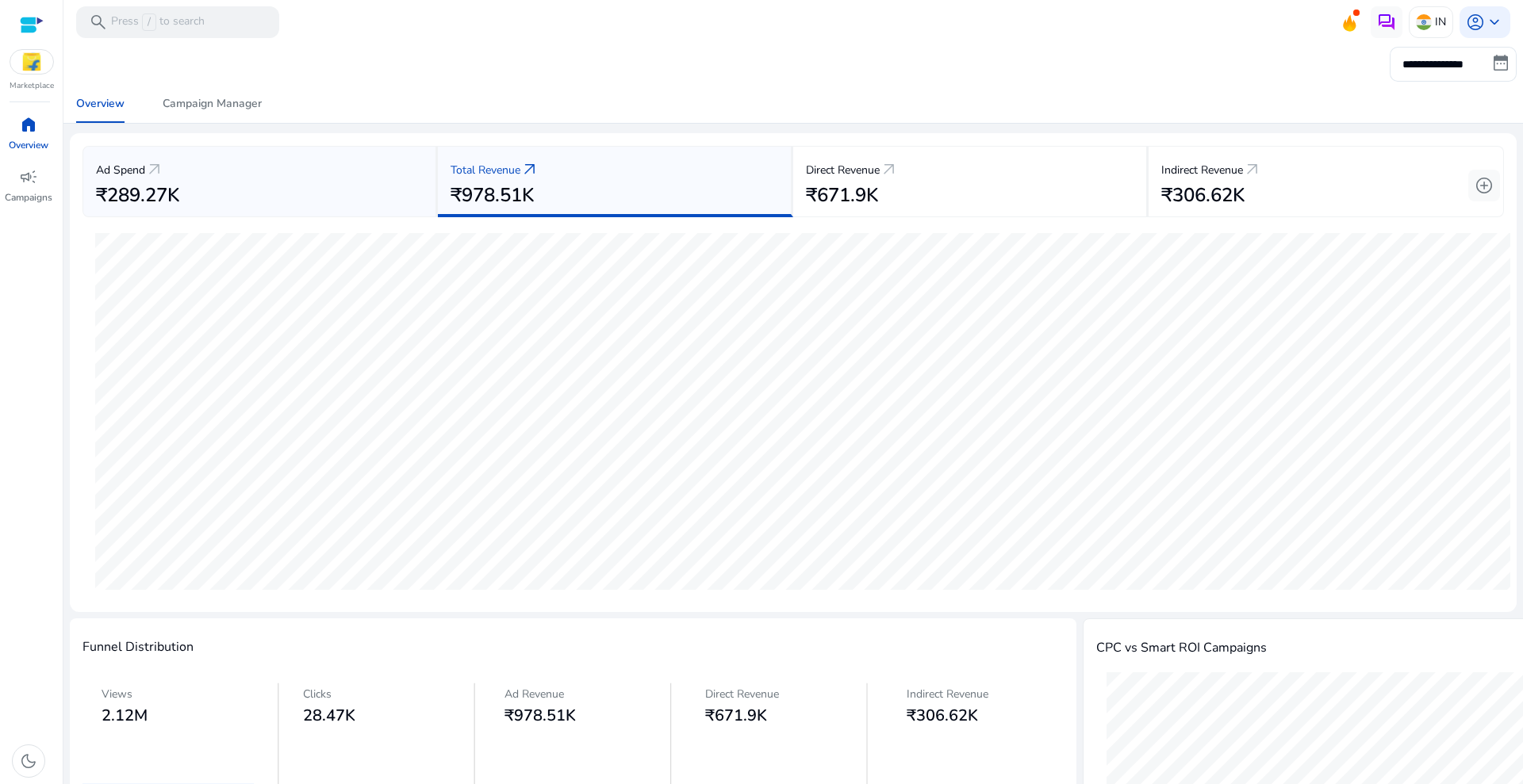
click at [334, 172] on div "Ad Spend arrow_outward" at bounding box center [260, 169] width 327 height 30
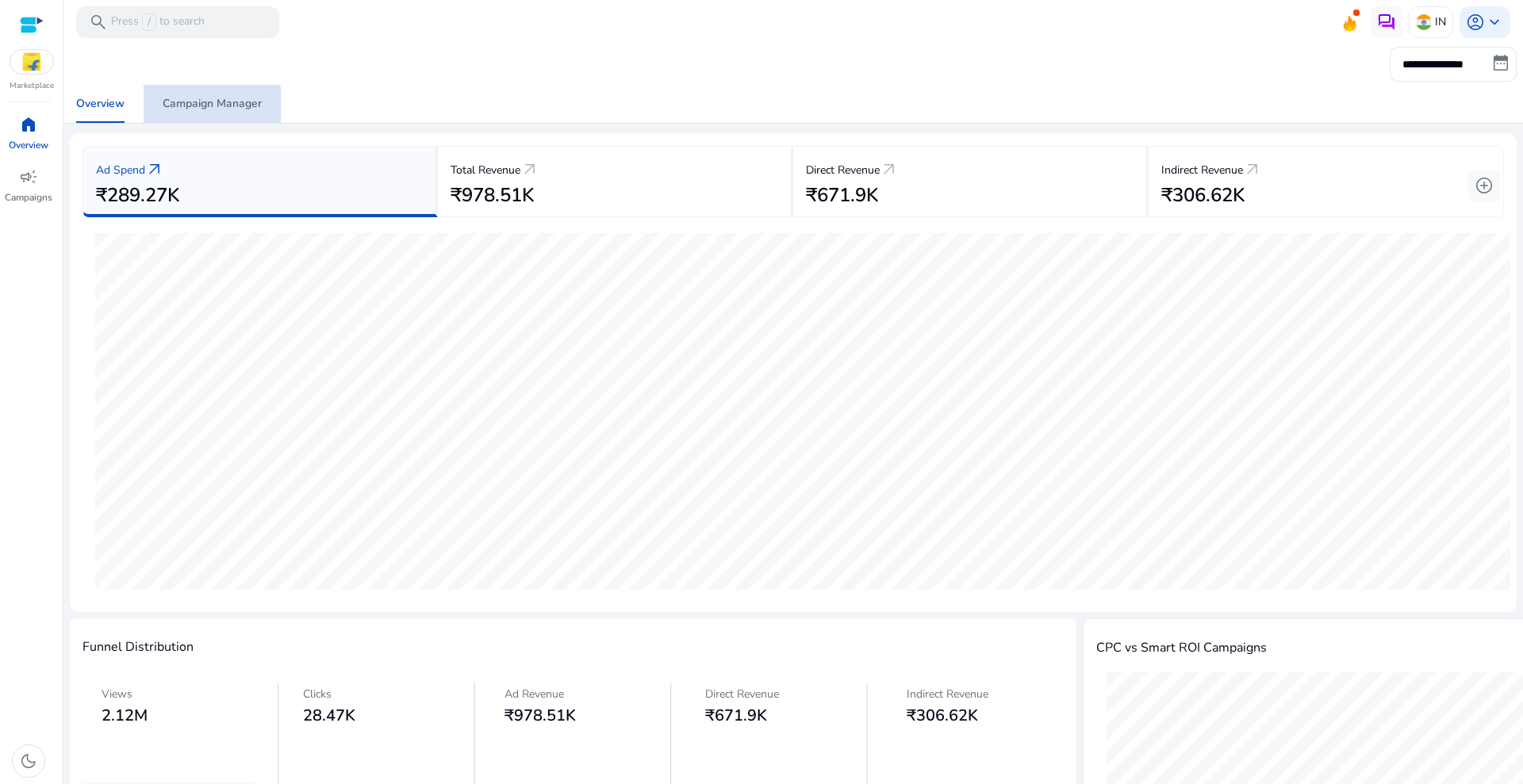
click at [201, 107] on div "Campaign Manager" at bounding box center [212, 104] width 99 height 12
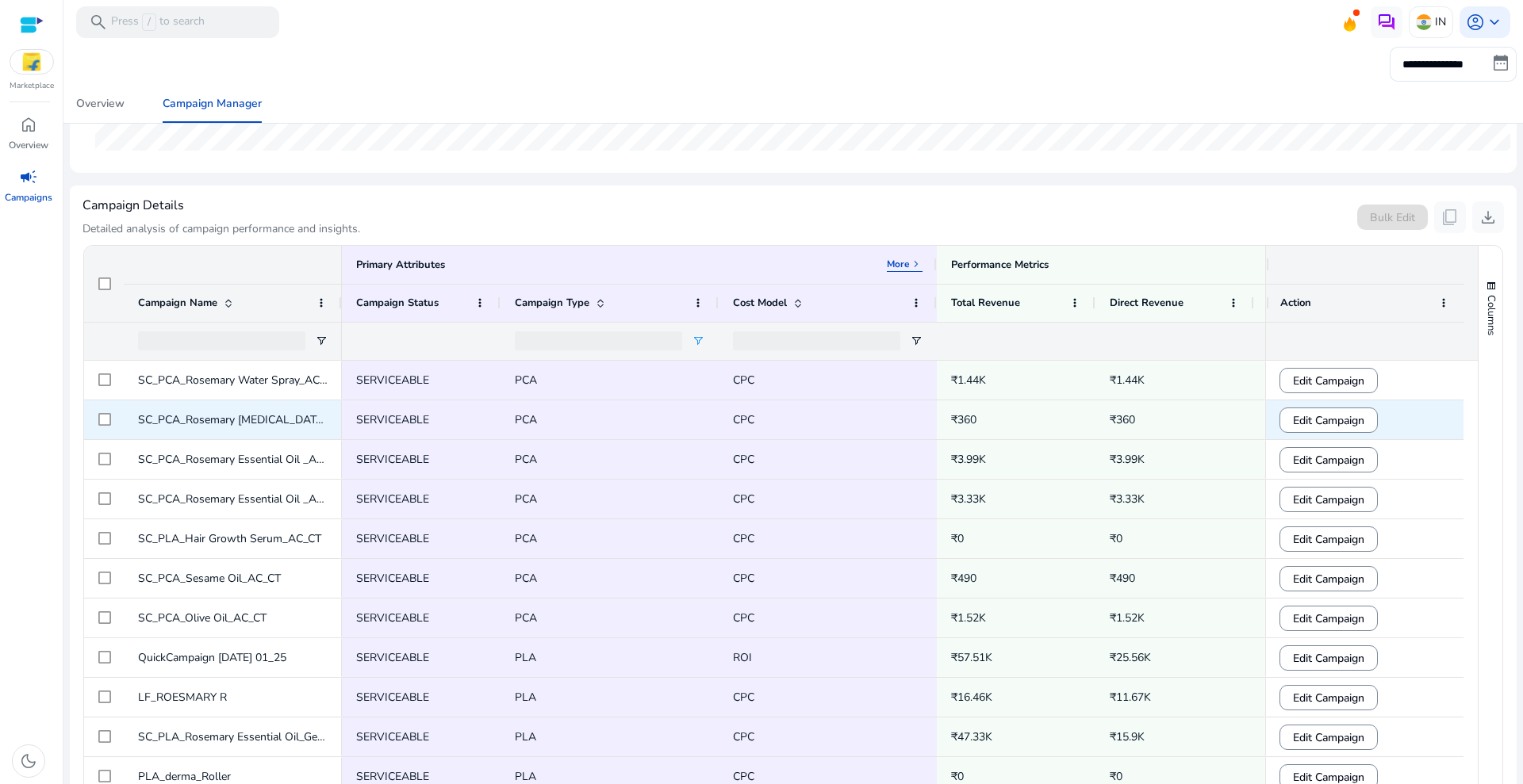
scroll to position [595, 0]
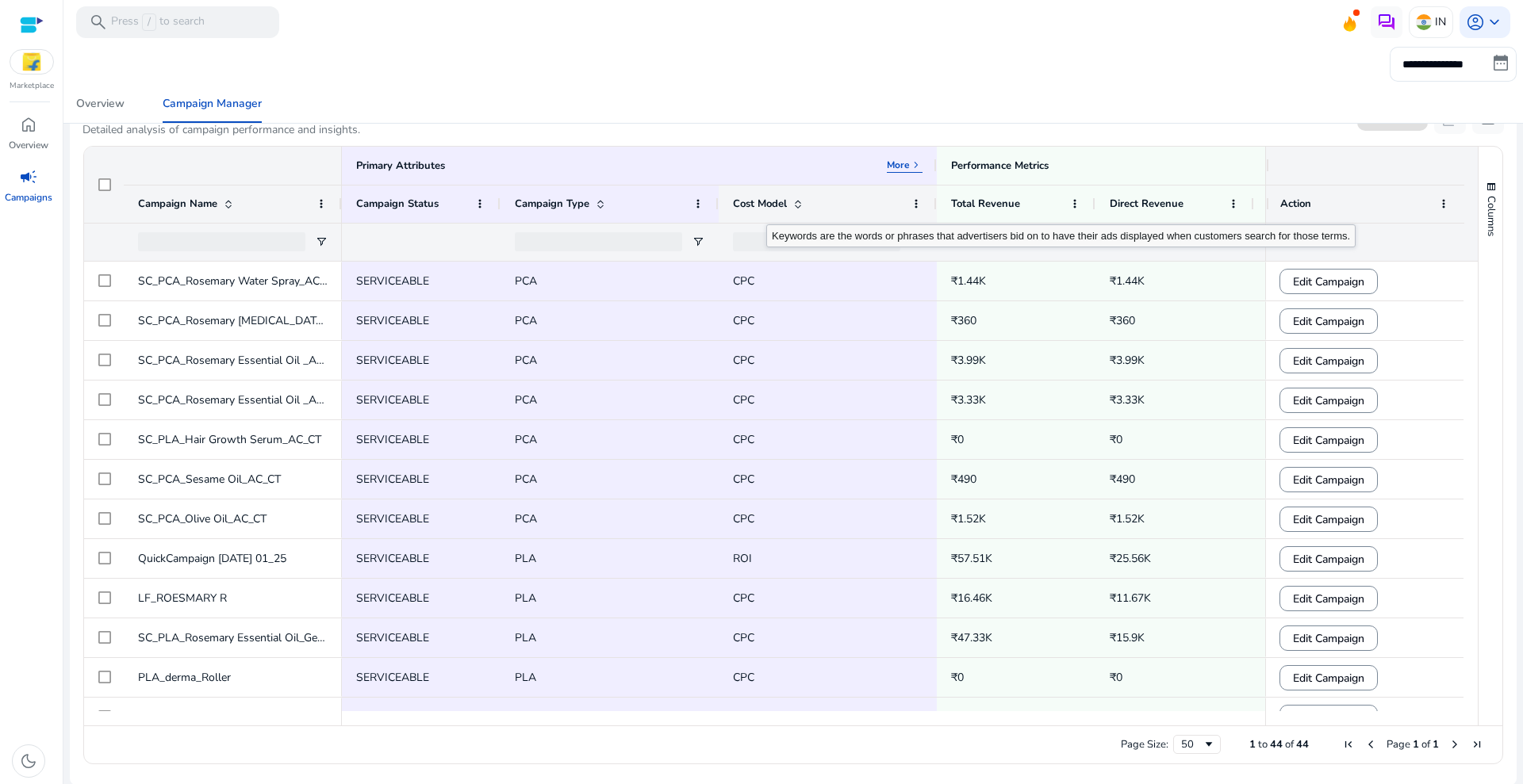
click at [792, 203] on span at bounding box center [797, 203] width 12 height 12
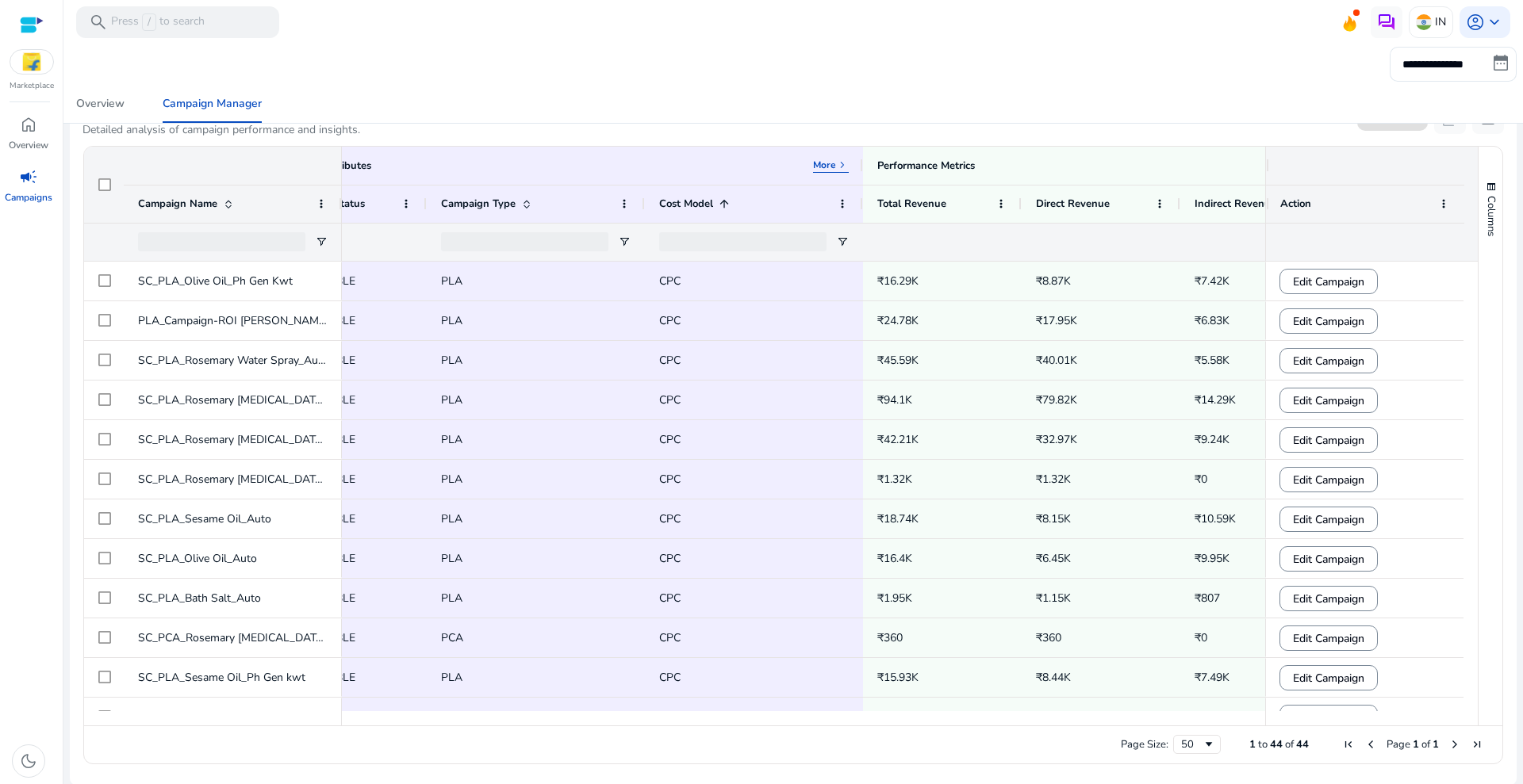
scroll to position [0, 0]
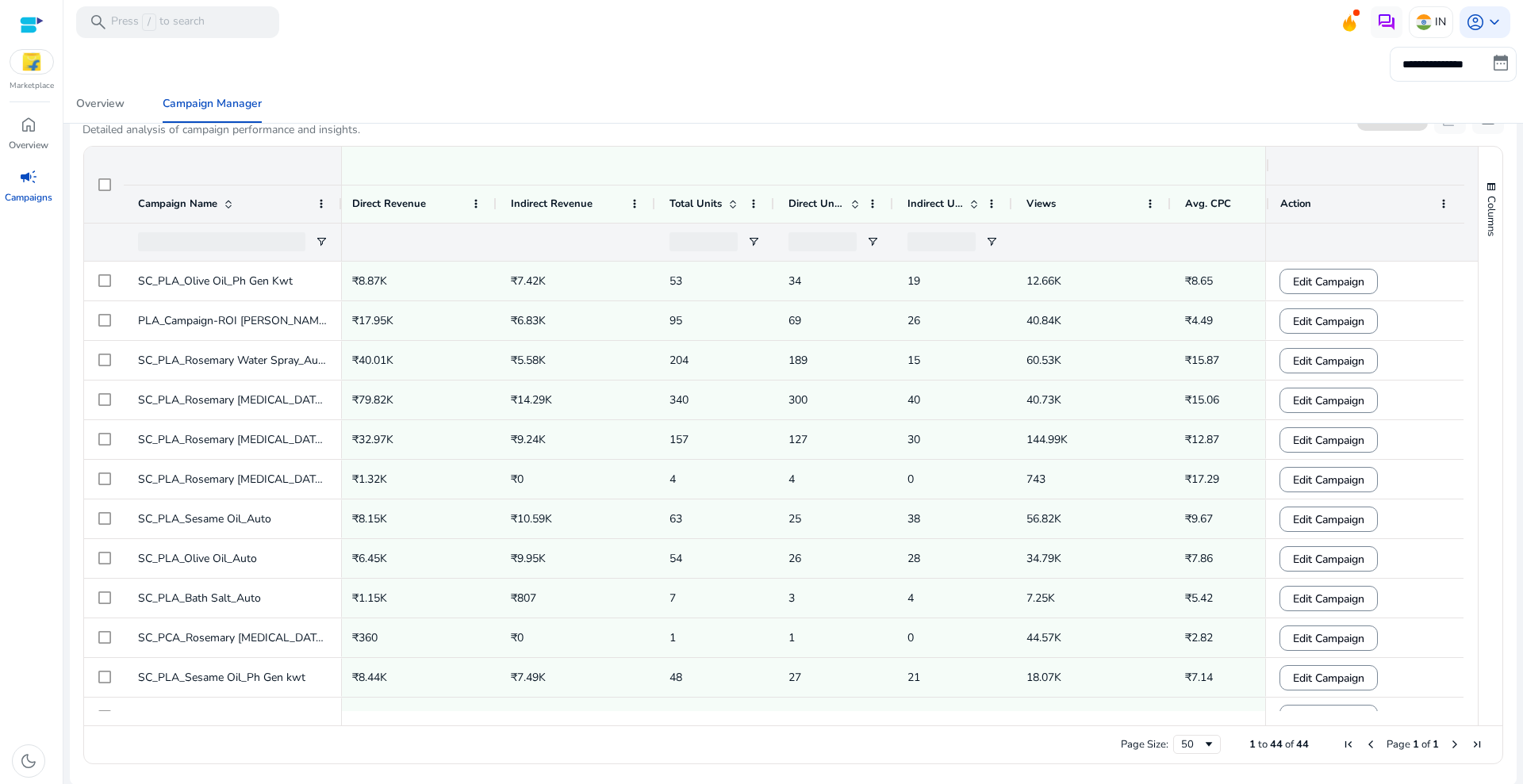
click at [772, 91] on div "Overview Campaign Manager" at bounding box center [792, 104] width 1472 height 38
click at [86, 108] on div "Overview" at bounding box center [100, 104] width 48 height 12
